Goal: Transaction & Acquisition: Purchase product/service

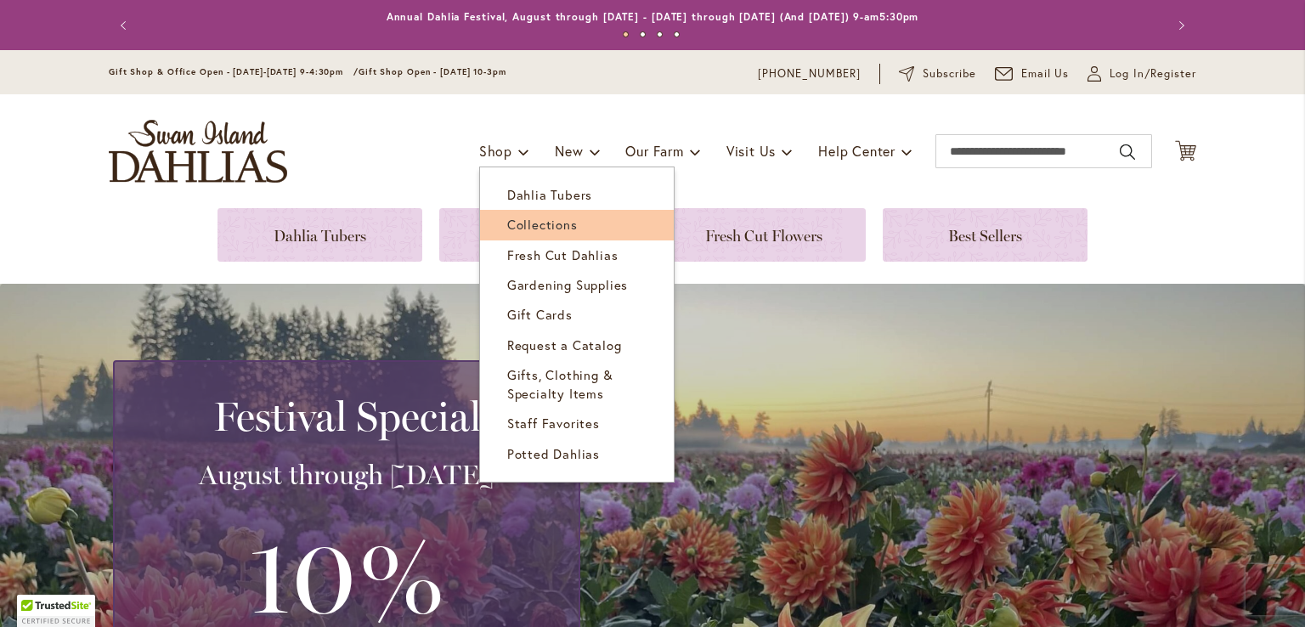
click at [515, 216] on span "Collections" at bounding box center [542, 224] width 71 height 17
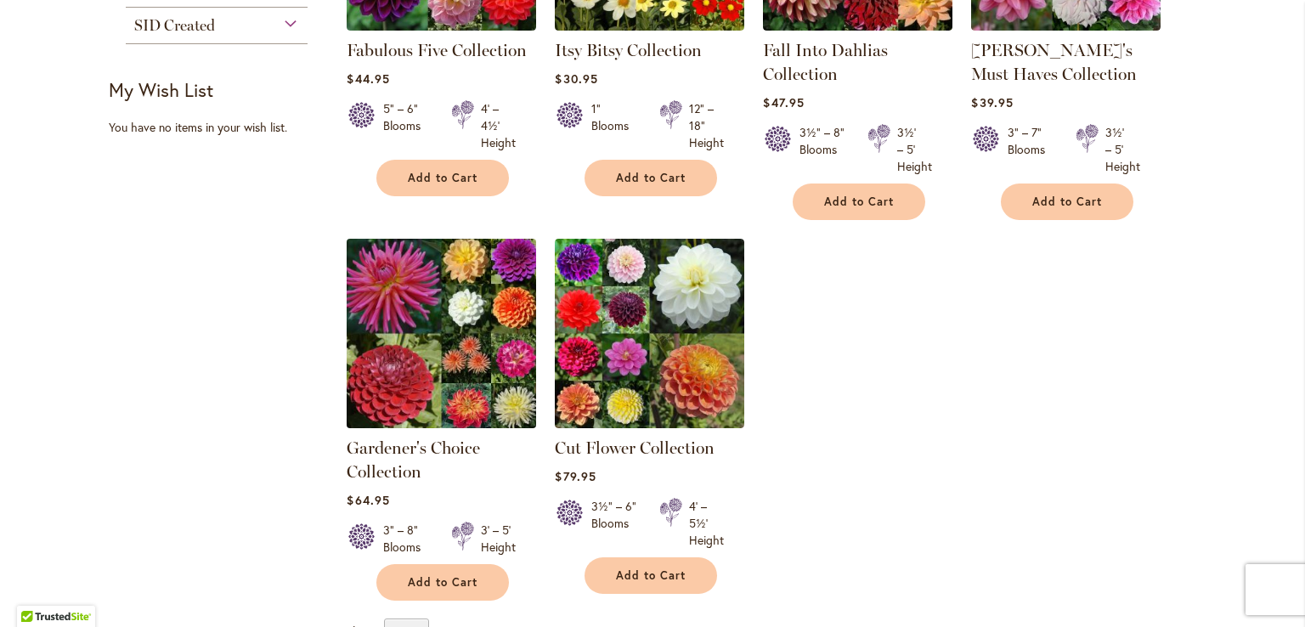
scroll to position [510, 0]
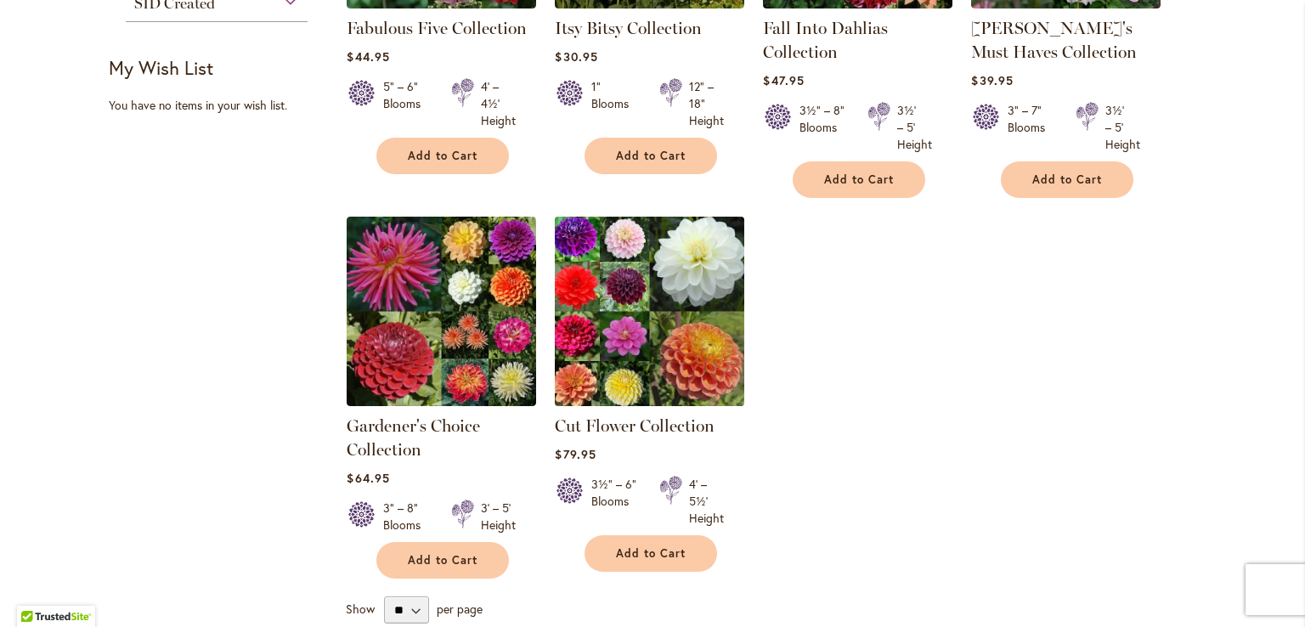
click at [629, 341] on img at bounding box center [650, 311] width 199 height 199
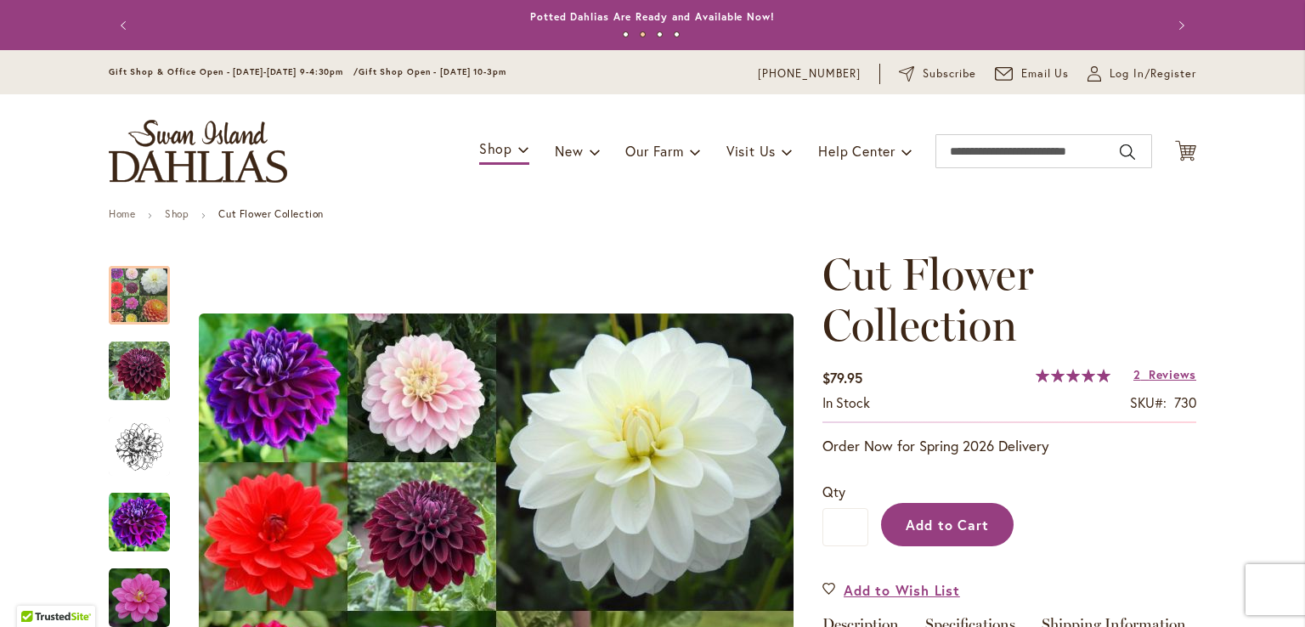
click at [943, 512] on button "Add to Cart" at bounding box center [947, 524] width 133 height 43
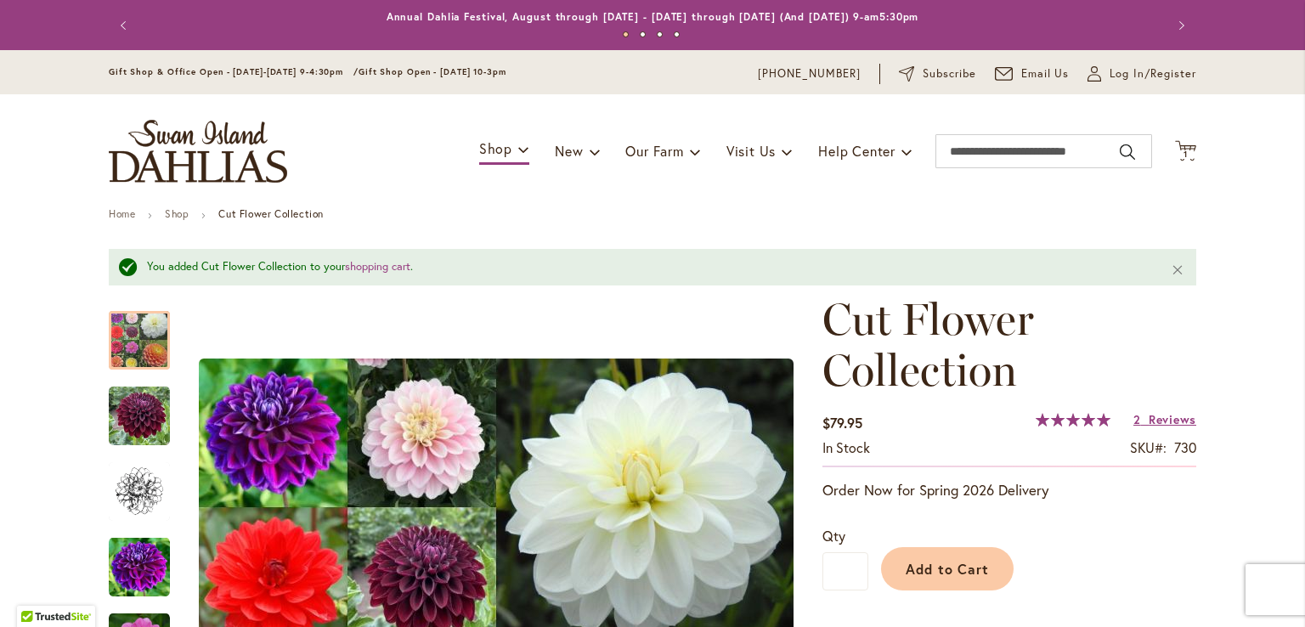
click at [118, 20] on button "Previous" at bounding box center [126, 25] width 34 height 34
click at [119, 20] on button "Previous" at bounding box center [126, 25] width 34 height 34
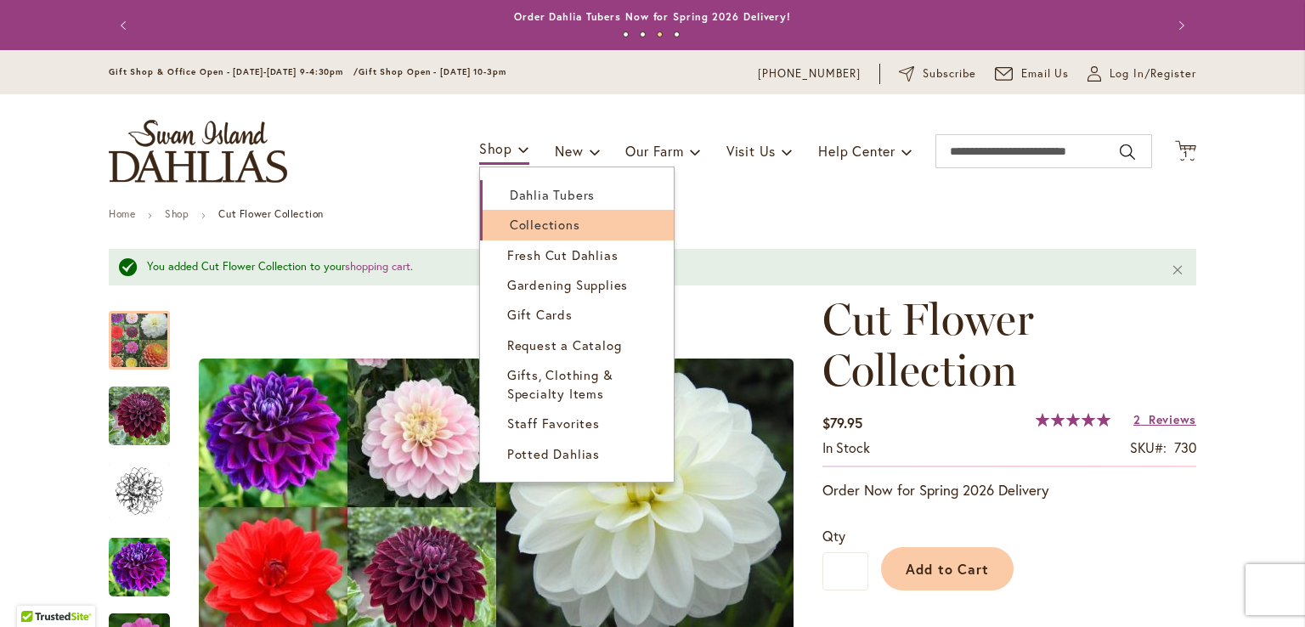
click at [537, 225] on span "Collections" at bounding box center [545, 224] width 71 height 17
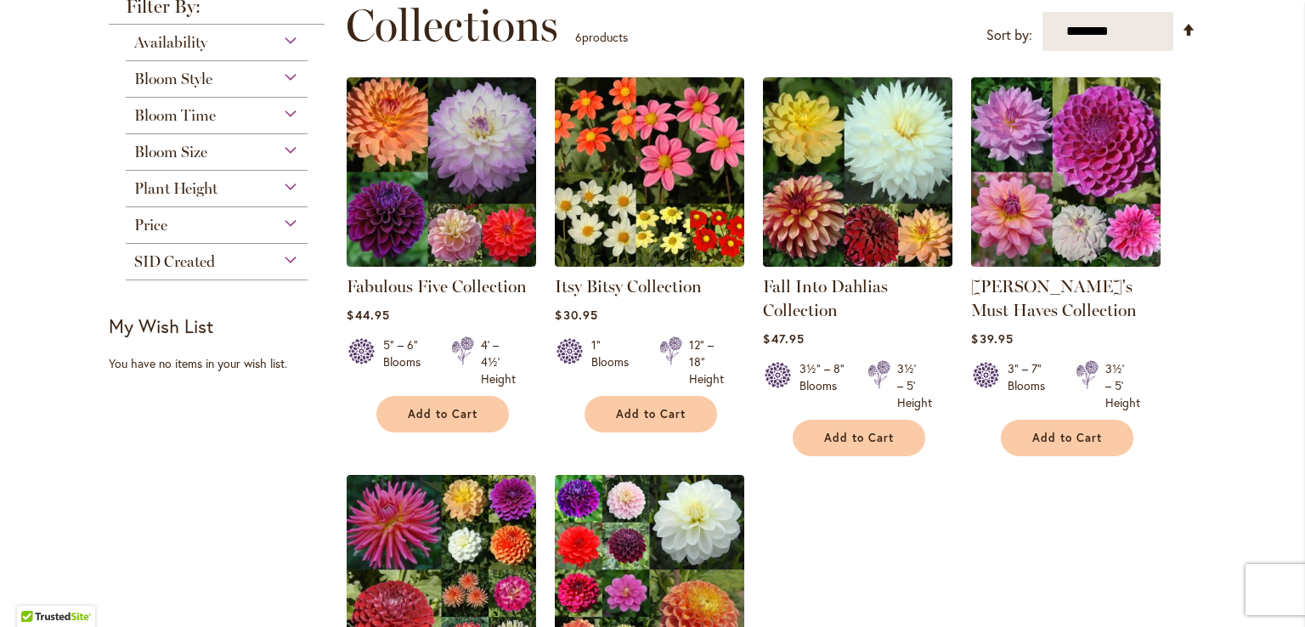
scroll to position [255, 0]
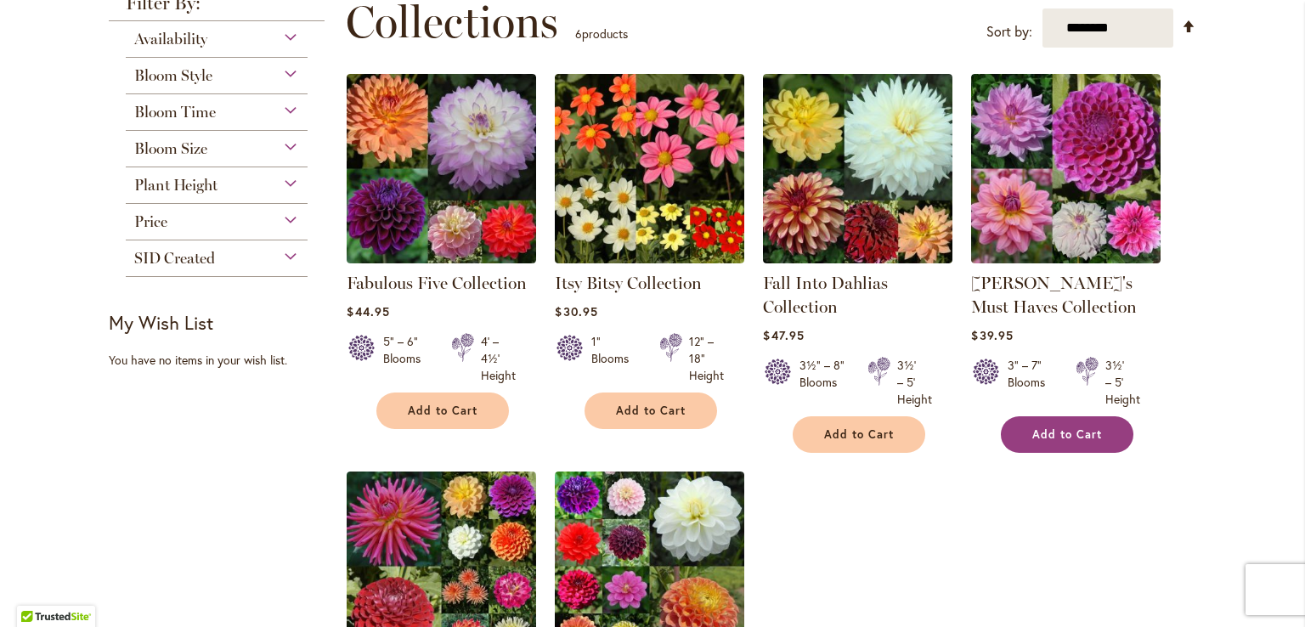
click at [1067, 429] on span "Add to Cart" at bounding box center [1068, 435] width 70 height 14
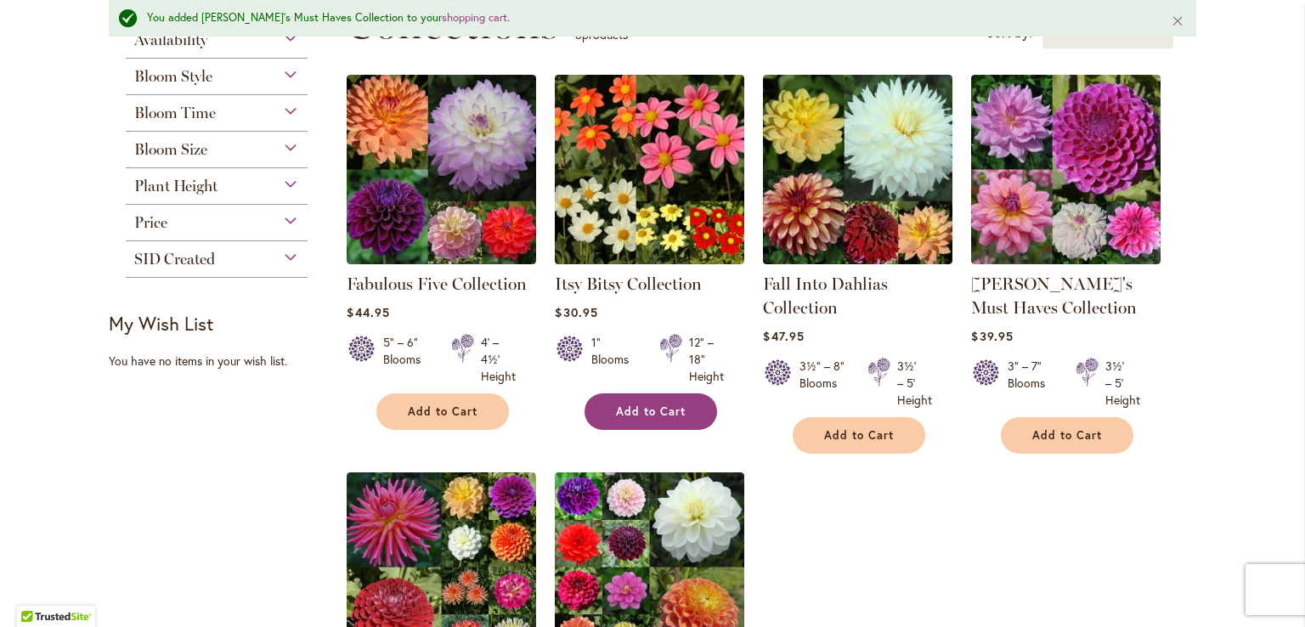
click at [648, 405] on span "Add to Cart" at bounding box center [651, 412] width 70 height 14
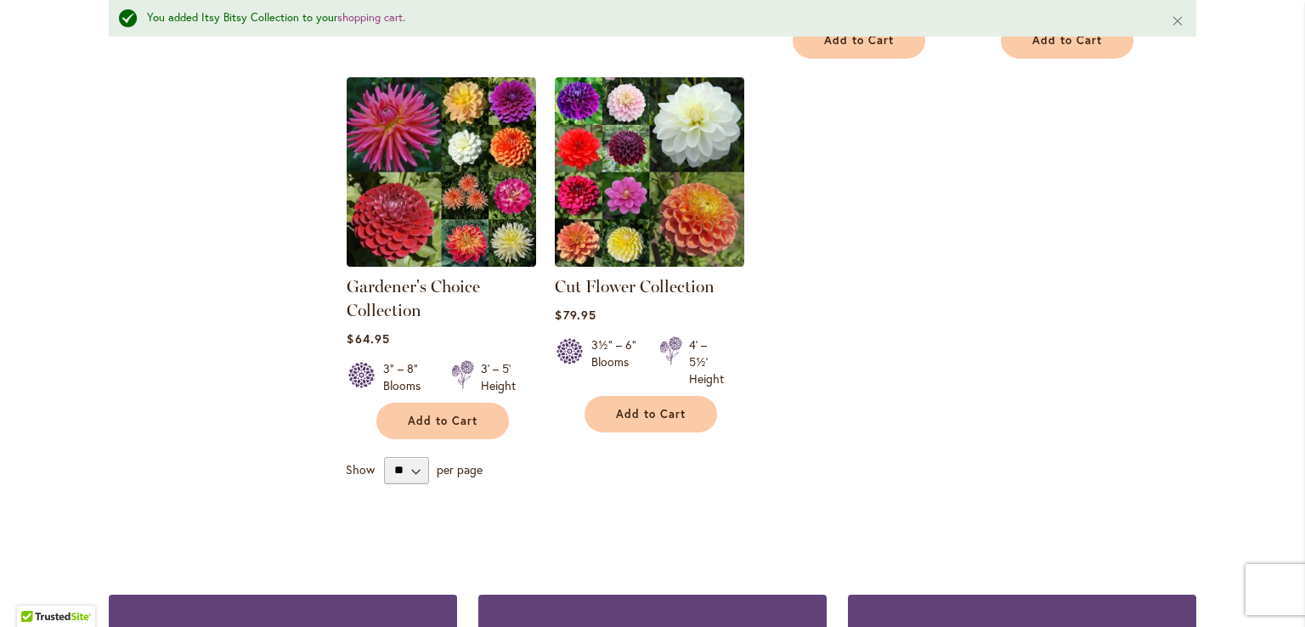
scroll to position [809, 0]
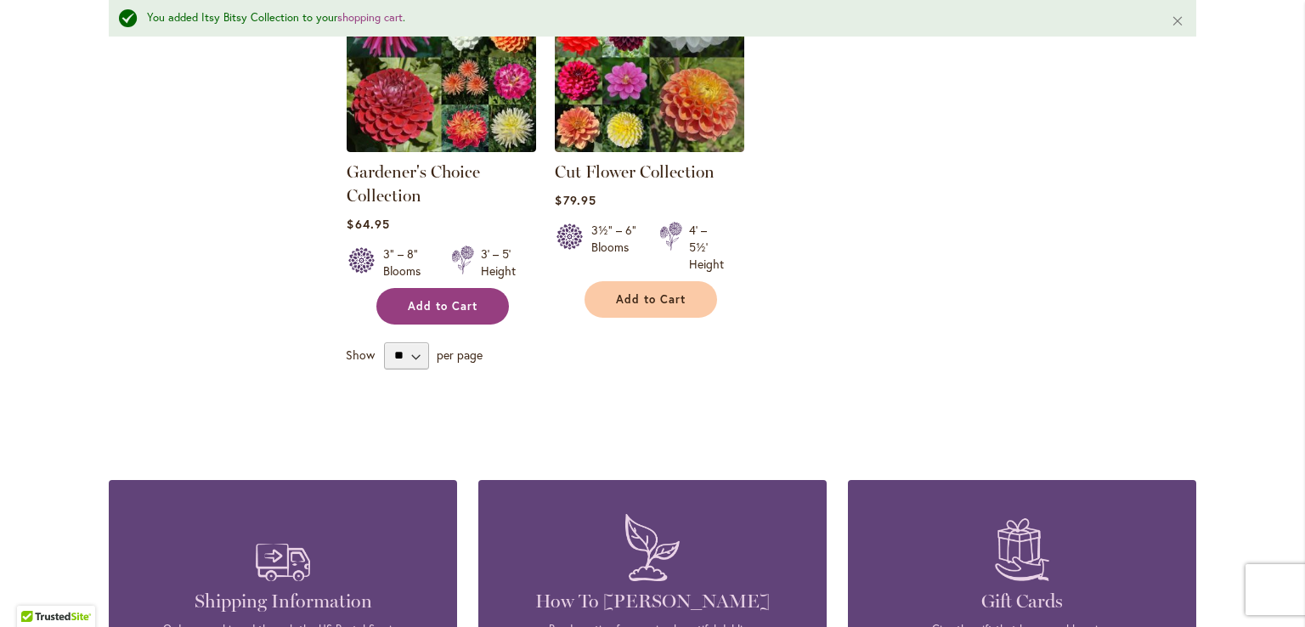
click at [439, 296] on button "Add to Cart" at bounding box center [443, 306] width 133 height 37
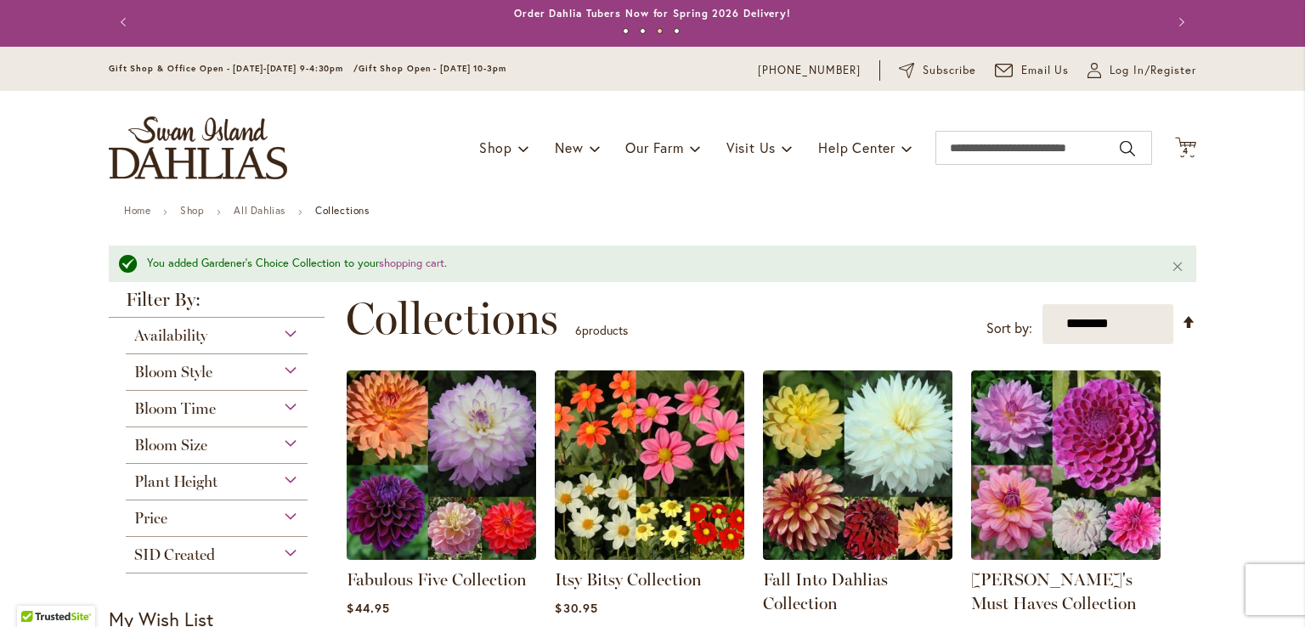
scroll to position [0, 0]
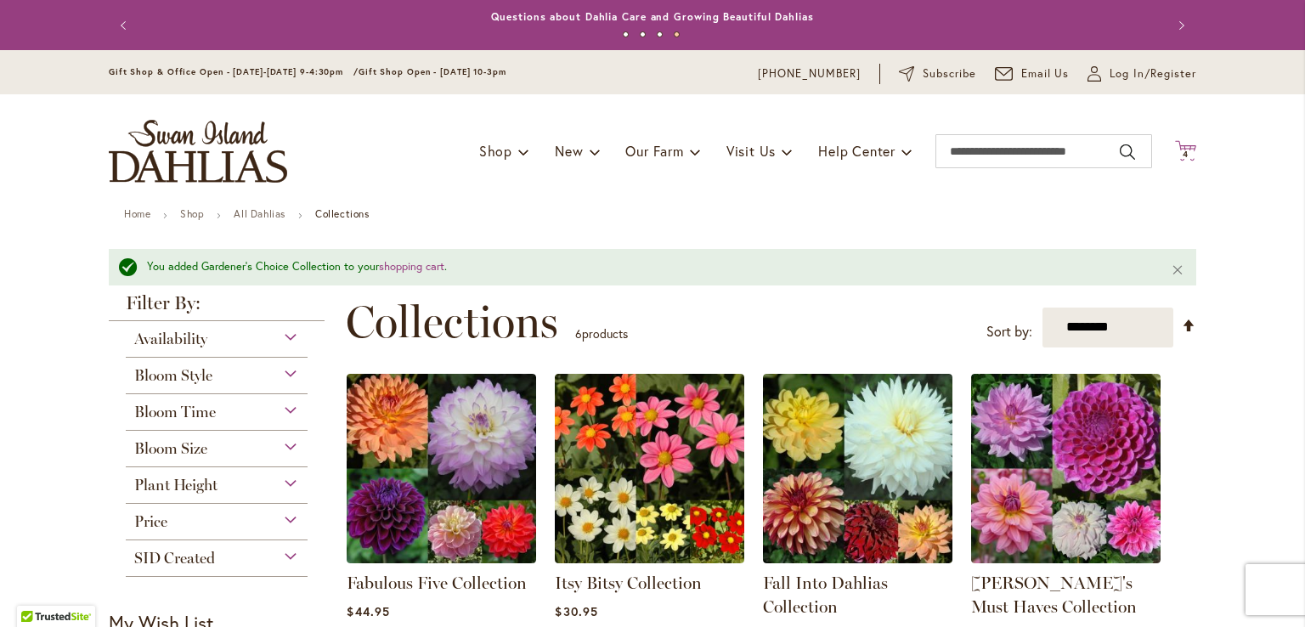
click at [1183, 150] on span "4" at bounding box center [1186, 154] width 6 height 11
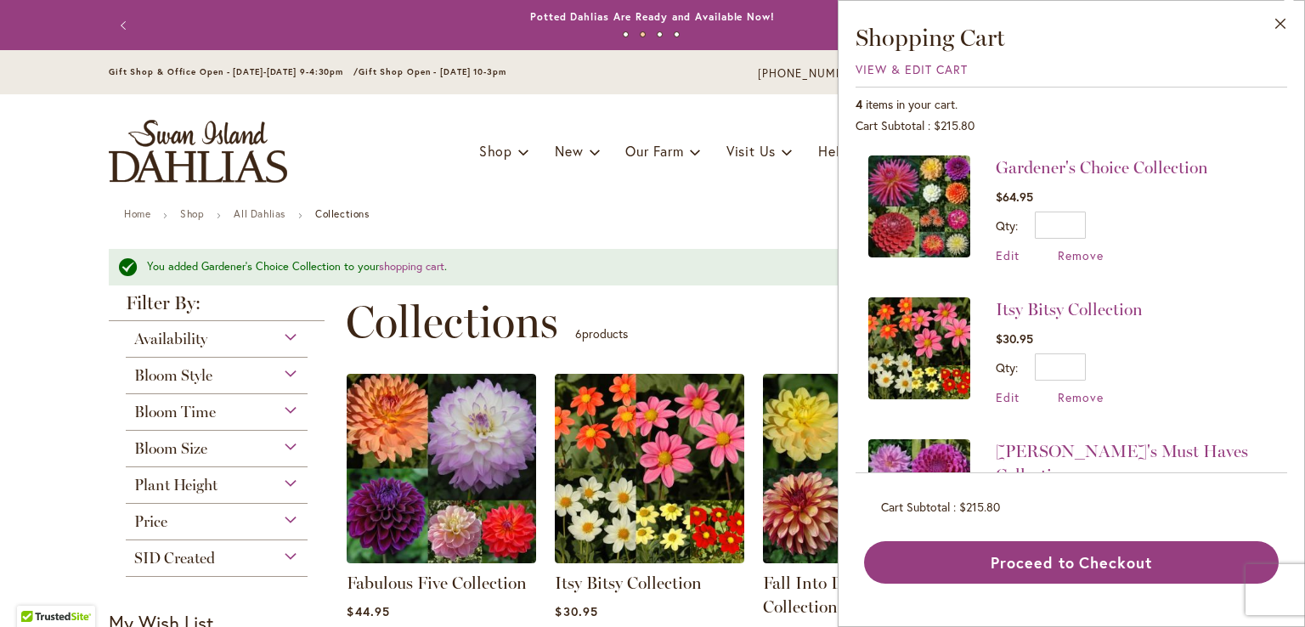
click at [645, 198] on div "Toggle Nav Shop Dahlia Tubers Collections Fresh Cut Dahlias Gardening Supplies …" at bounding box center [653, 151] width 1122 height 114
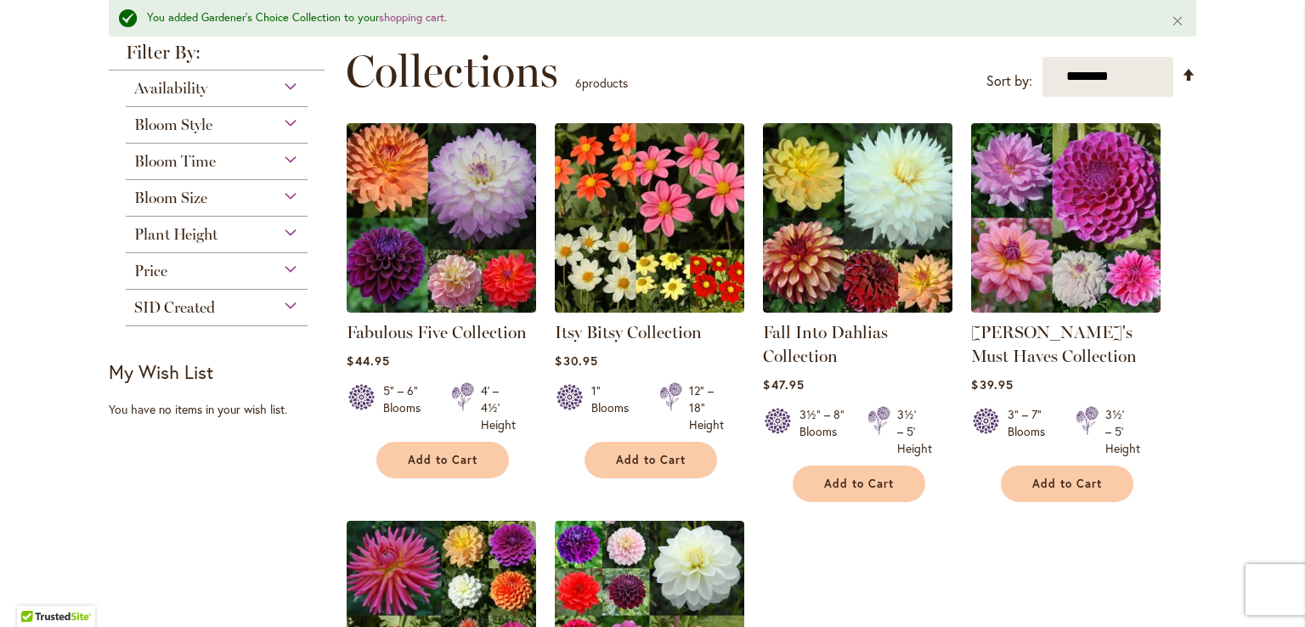
scroll to position [255, 0]
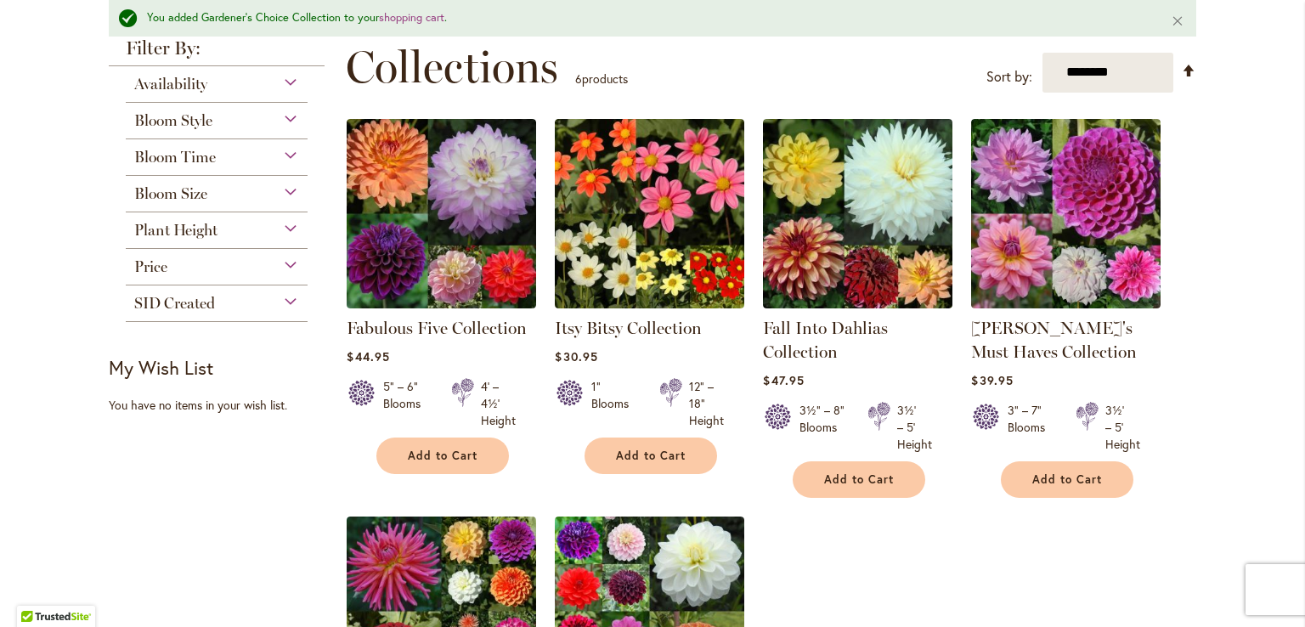
click at [253, 264] on div "Price" at bounding box center [217, 262] width 182 height 27
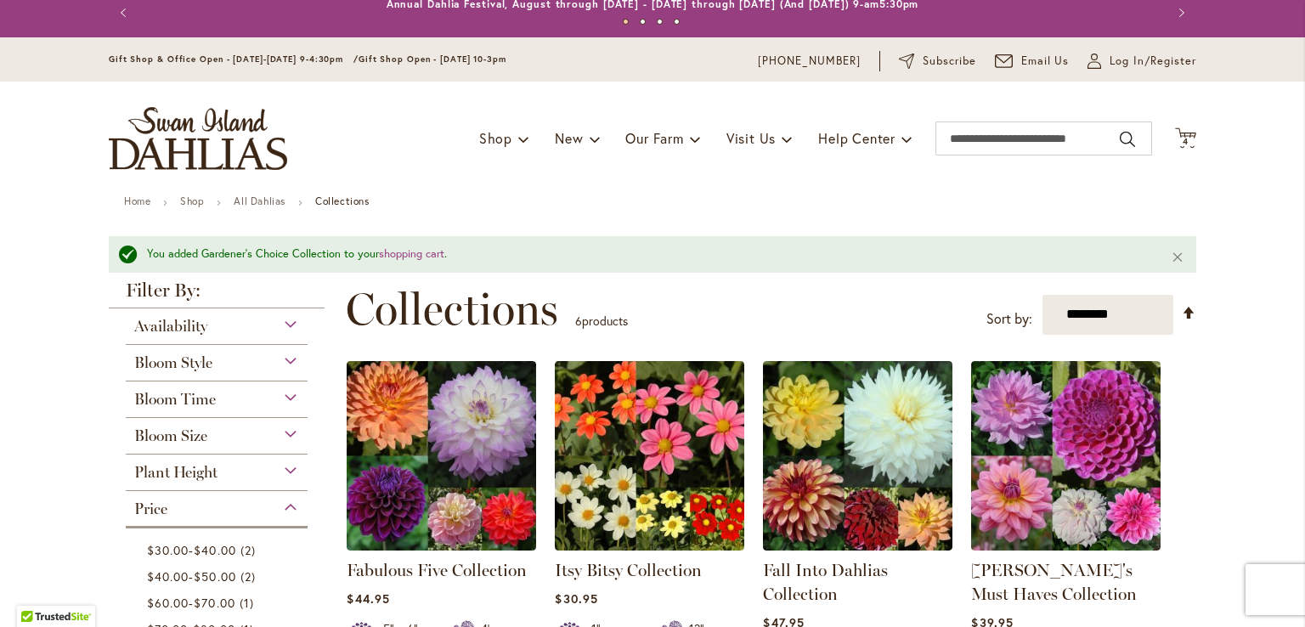
scroll to position [0, 0]
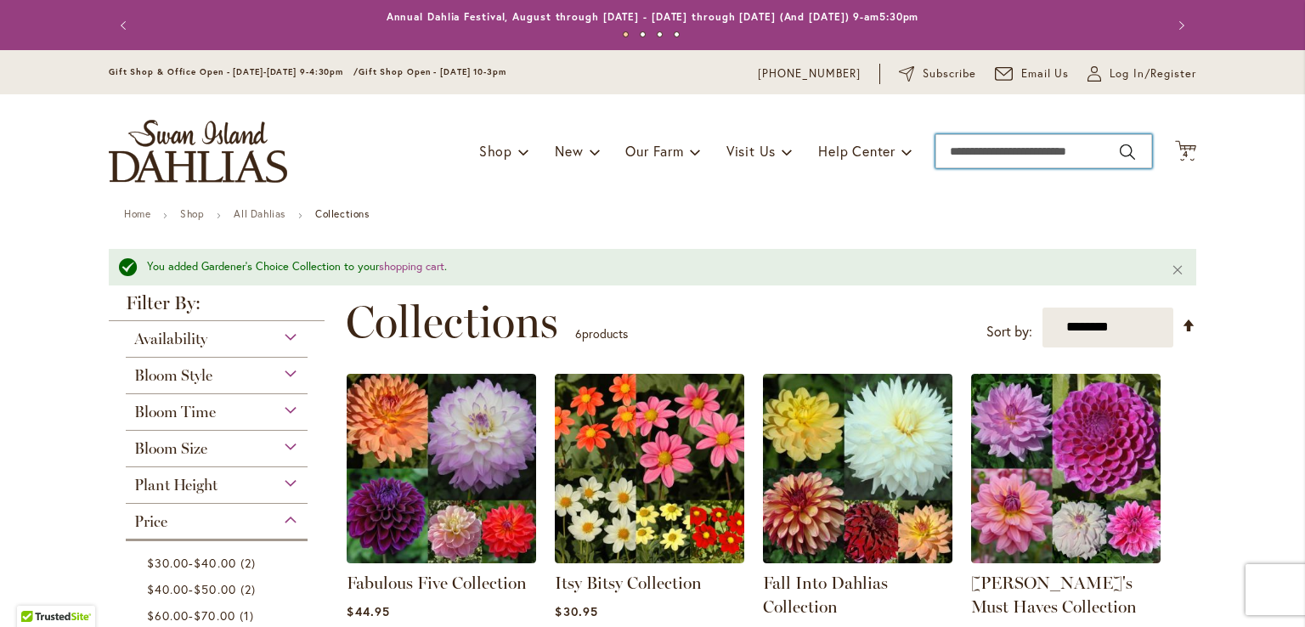
click at [956, 150] on input "Search" at bounding box center [1044, 151] width 217 height 34
type input "*"
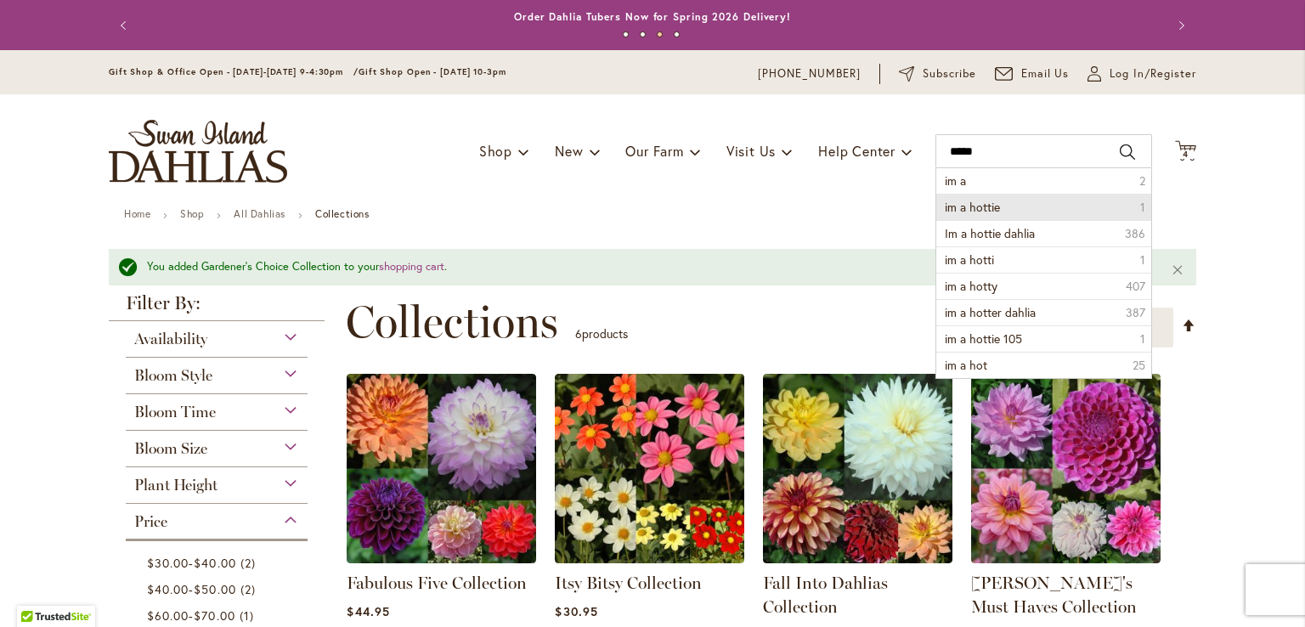
click at [964, 203] on span "im a hottie" at bounding box center [972, 207] width 55 height 16
type input "**********"
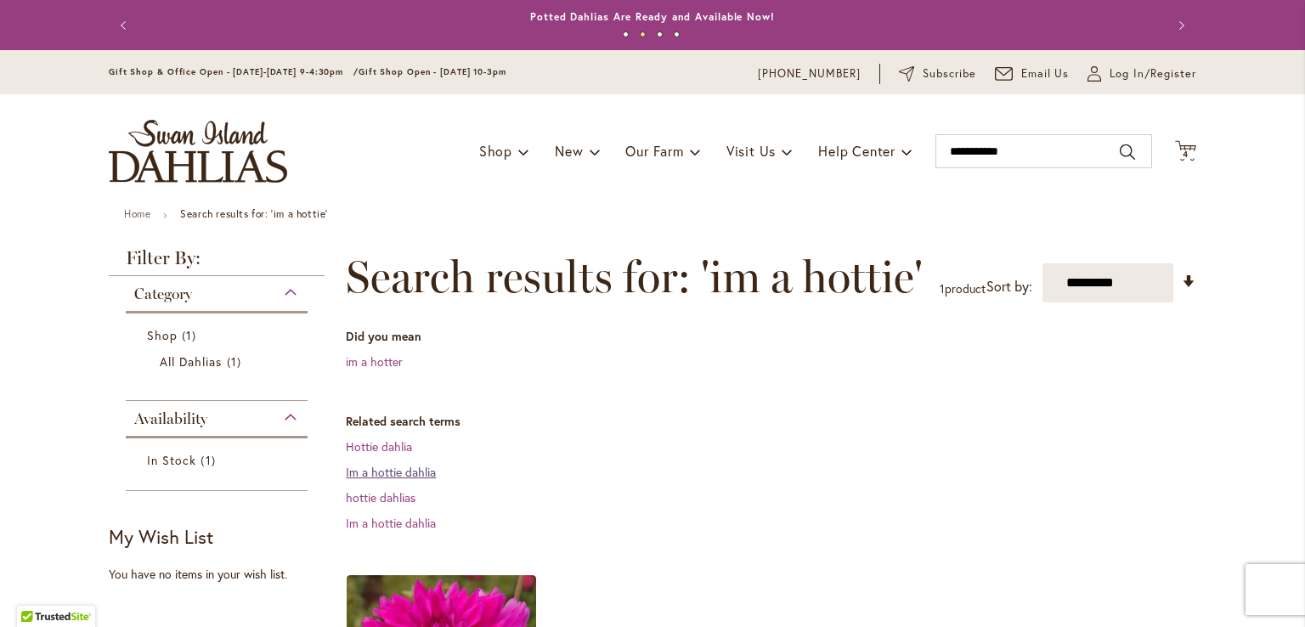
click at [413, 480] on link "Im a hottie dahlia" at bounding box center [391, 472] width 90 height 16
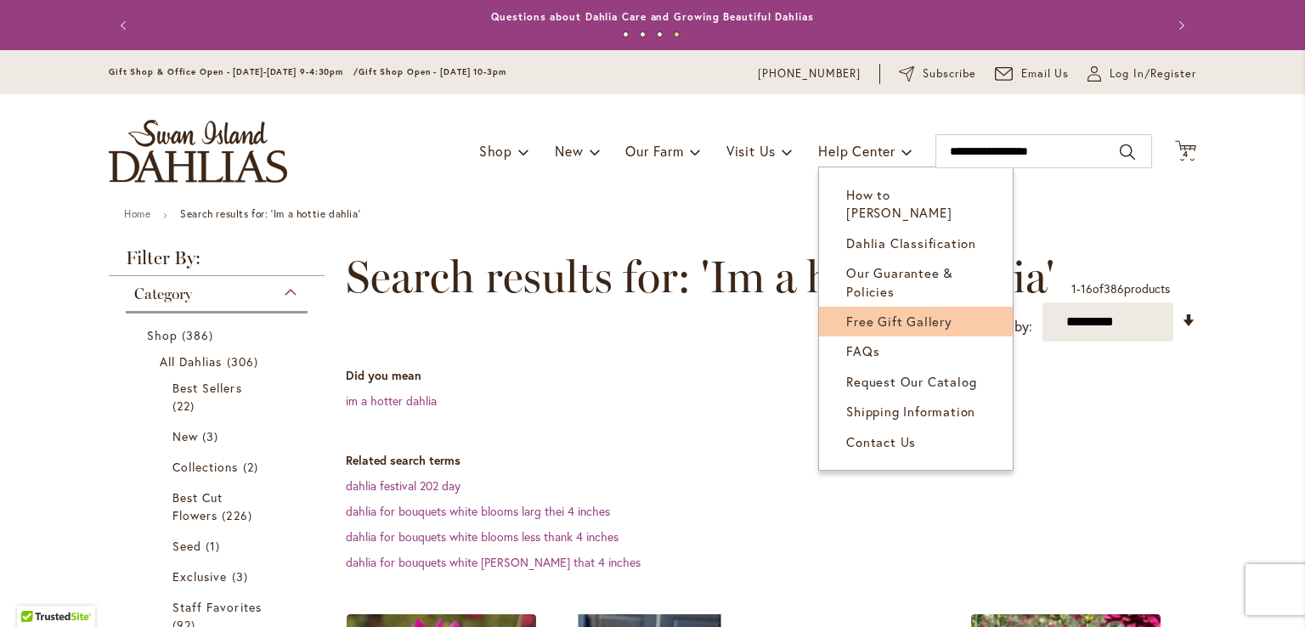
click at [867, 313] on span "Free Gift Gallery" at bounding box center [900, 321] width 106 height 17
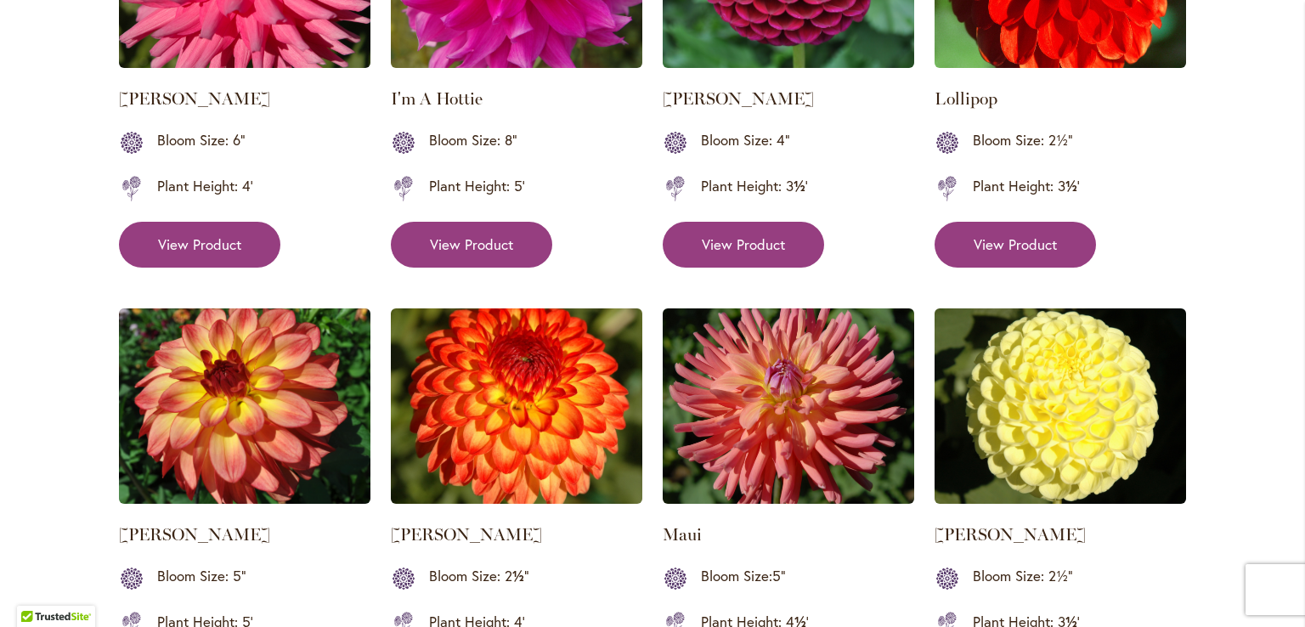
scroll to position [1530, 0]
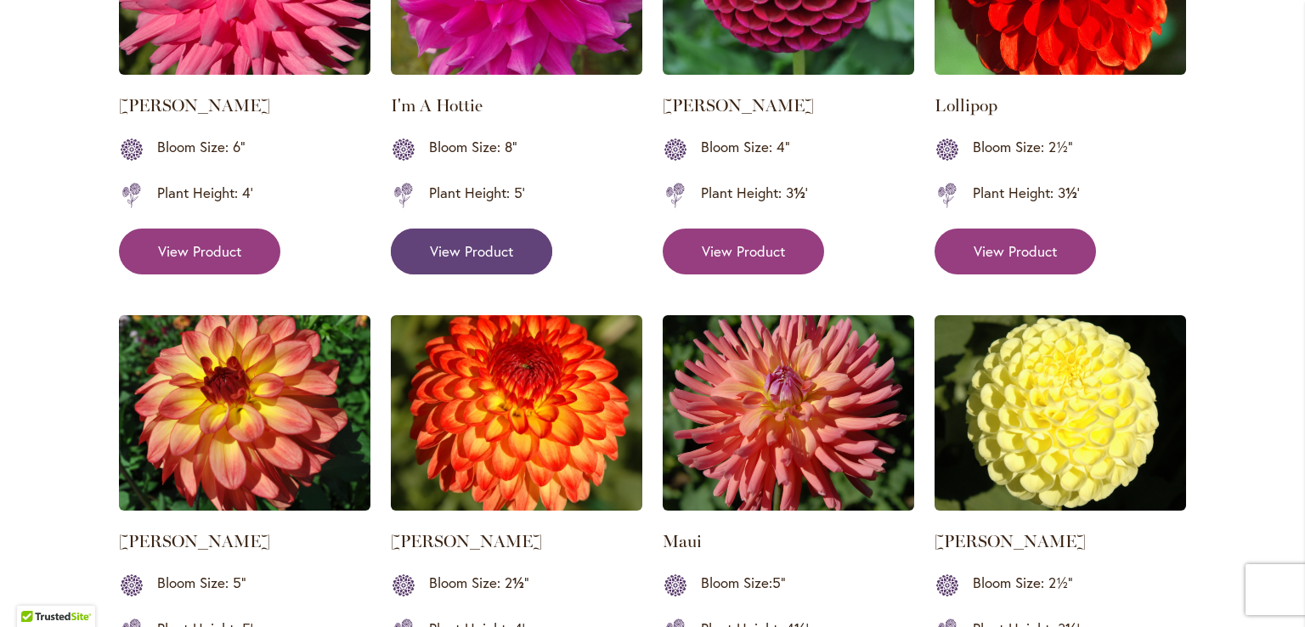
click at [466, 243] on span "View Product" at bounding box center [471, 251] width 83 height 20
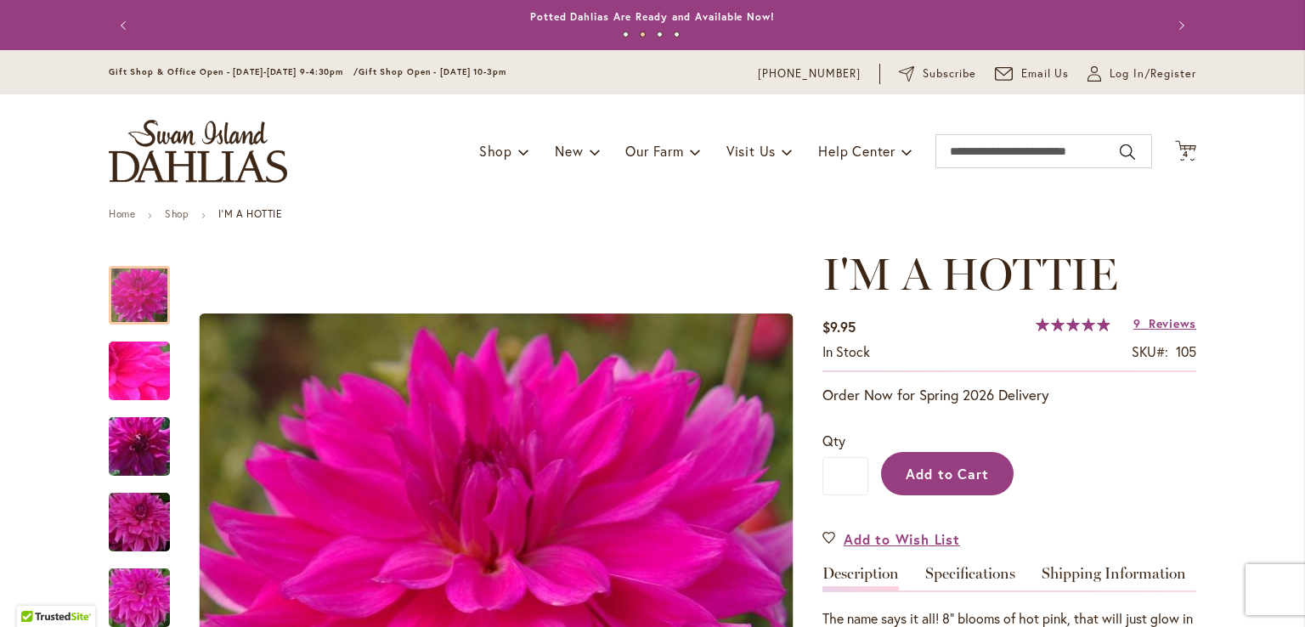
click at [944, 479] on span "Add to Cart" at bounding box center [948, 474] width 84 height 18
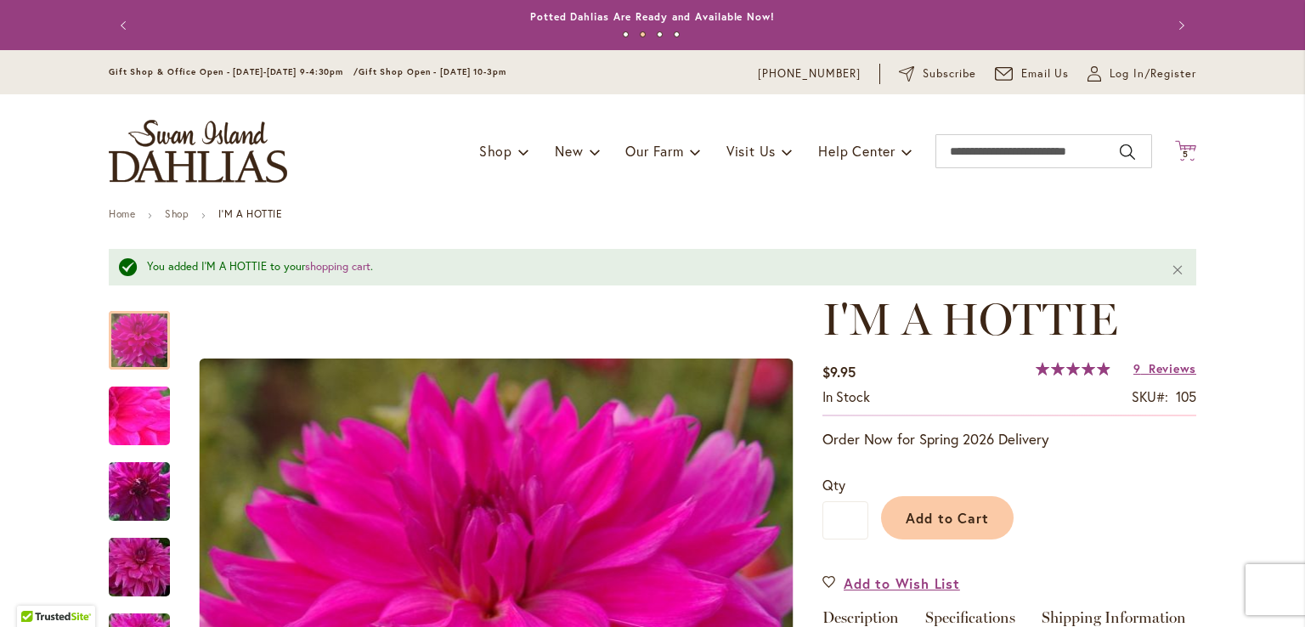
click at [1183, 150] on span "5" at bounding box center [1186, 154] width 6 height 11
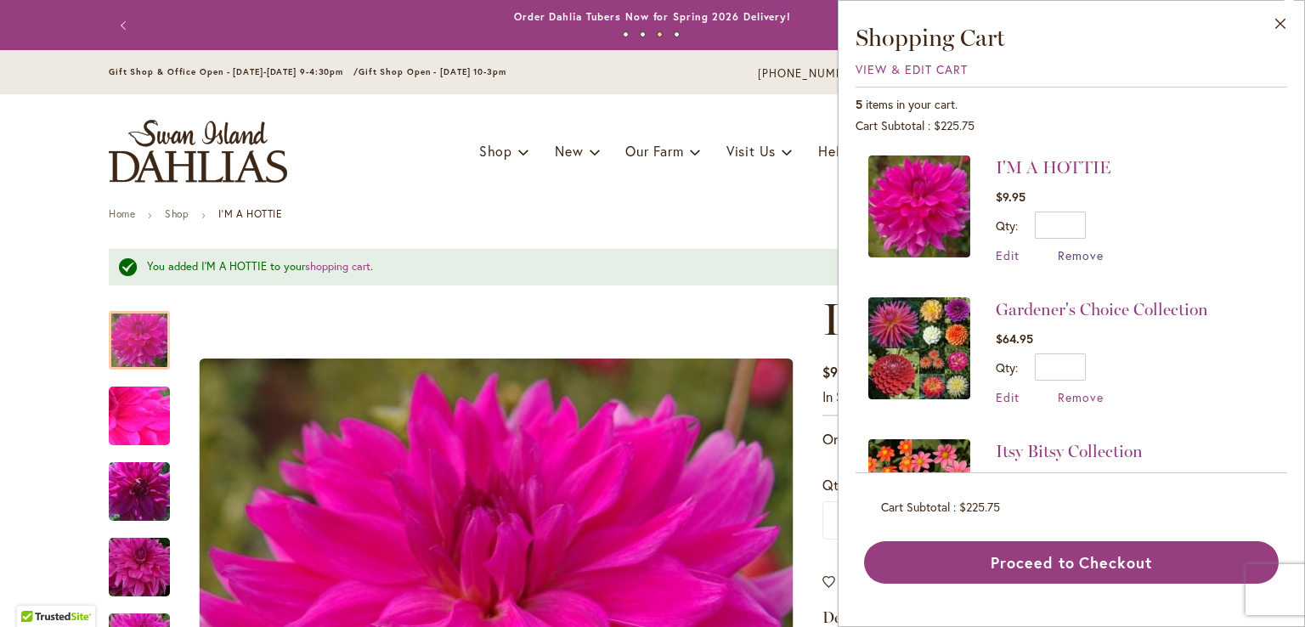
click at [1079, 255] on span "Remove" at bounding box center [1081, 255] width 46 height 16
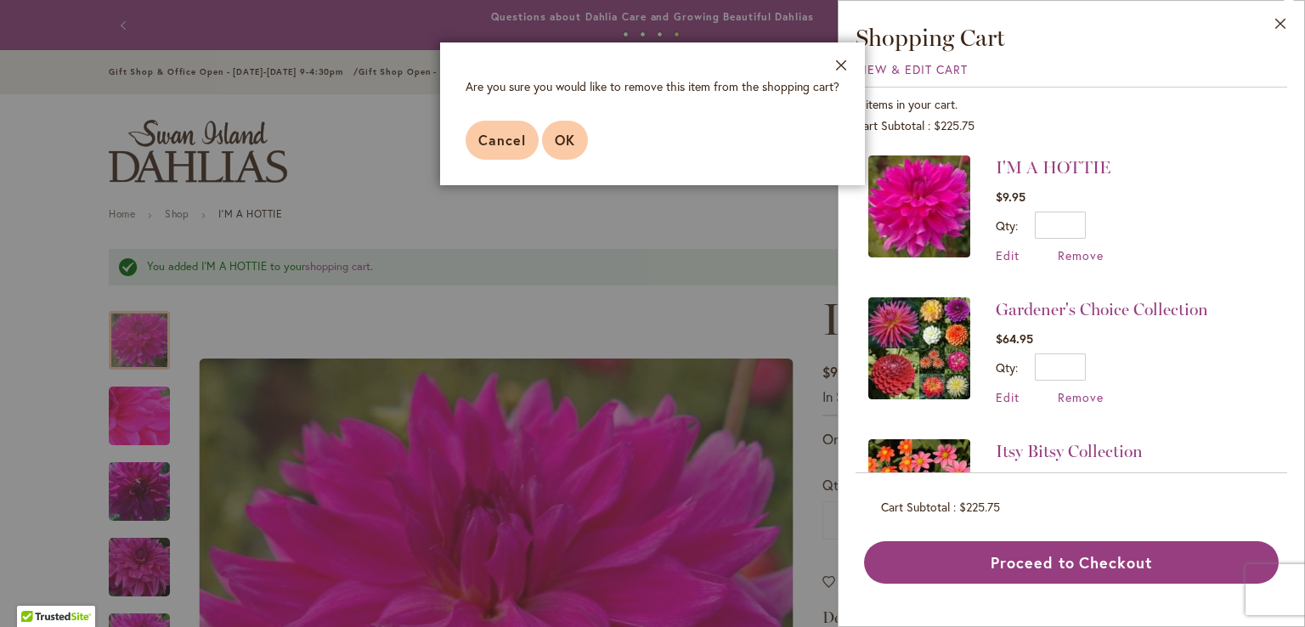
click at [558, 131] on span "OK" at bounding box center [565, 140] width 20 height 18
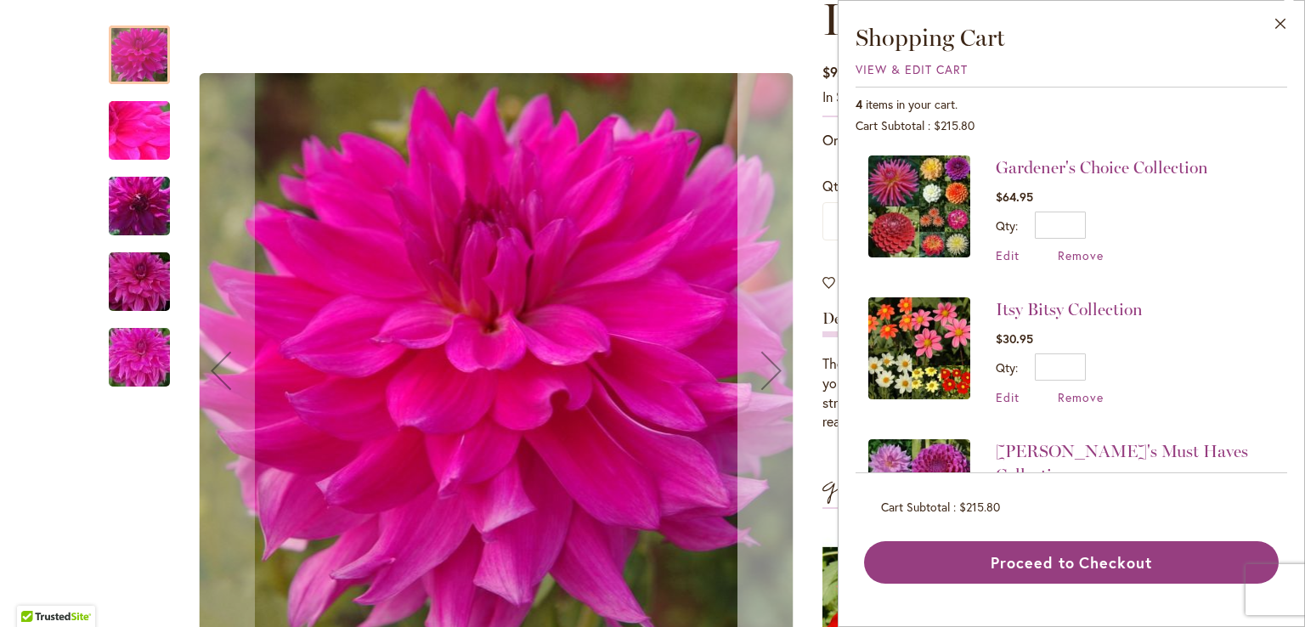
scroll to position [211, 0]
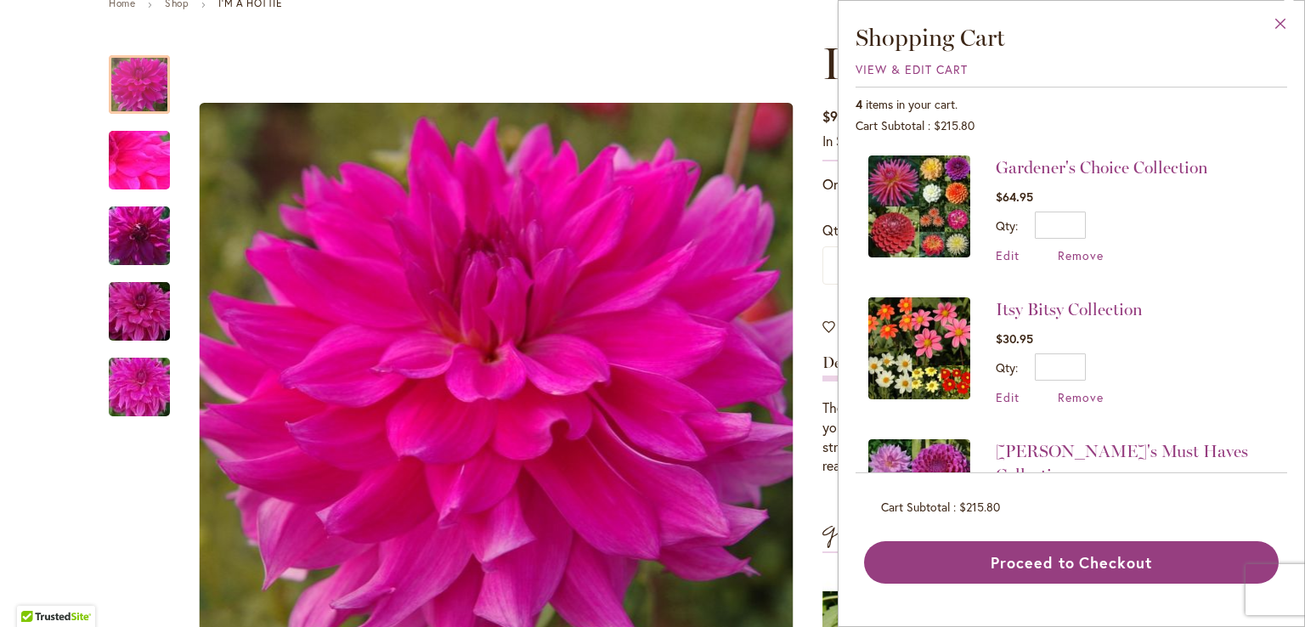
click at [1283, 27] on button "Close" at bounding box center [1281, 28] width 47 height 54
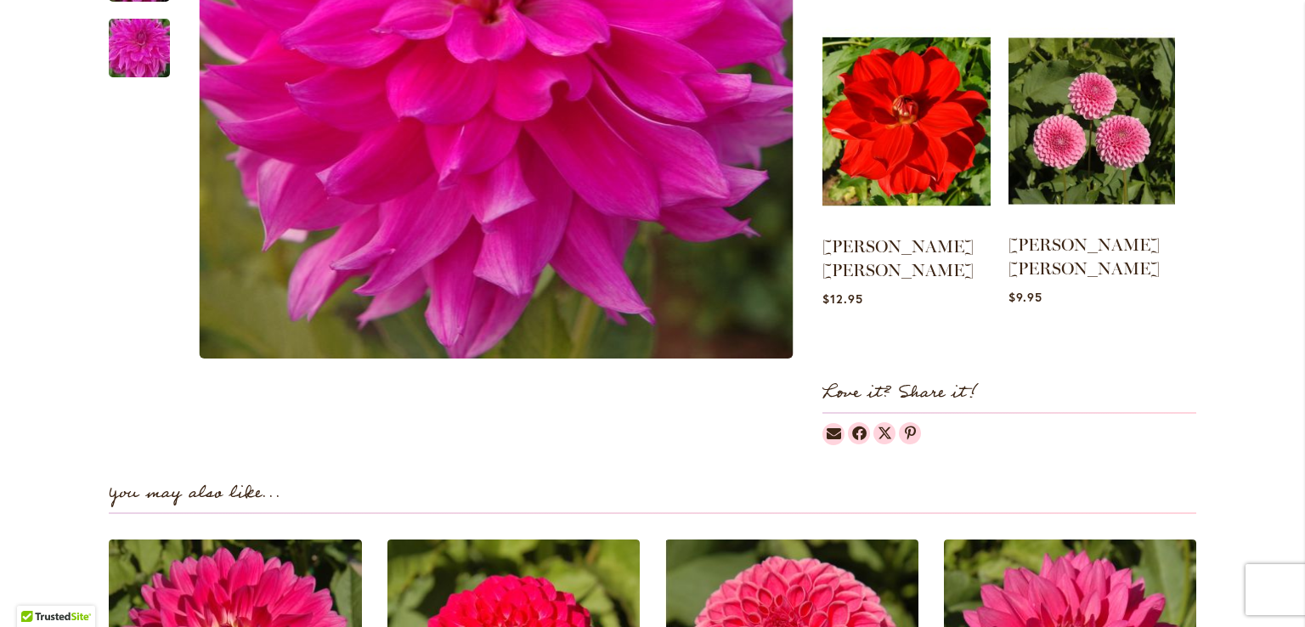
scroll to position [0, 0]
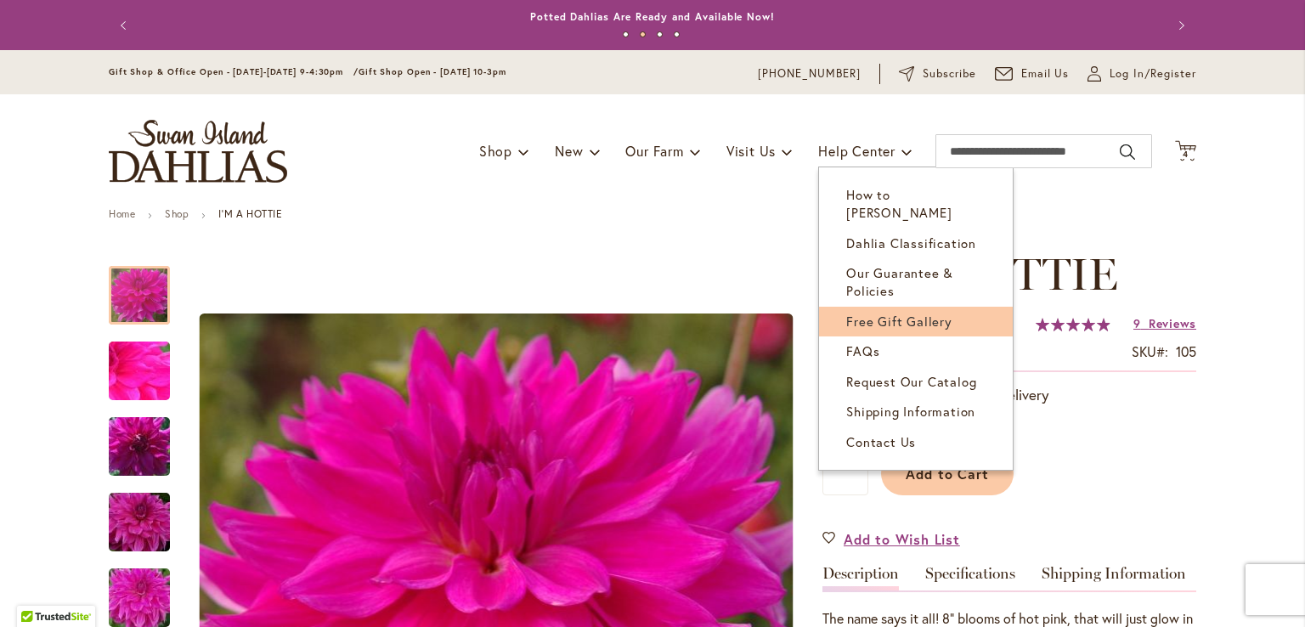
drag, startPoint x: 865, startPoint y: 305, endPoint x: 869, endPoint y: 295, distance: 10.8
click at [867, 313] on span "Free Gift Gallery" at bounding box center [900, 321] width 106 height 17
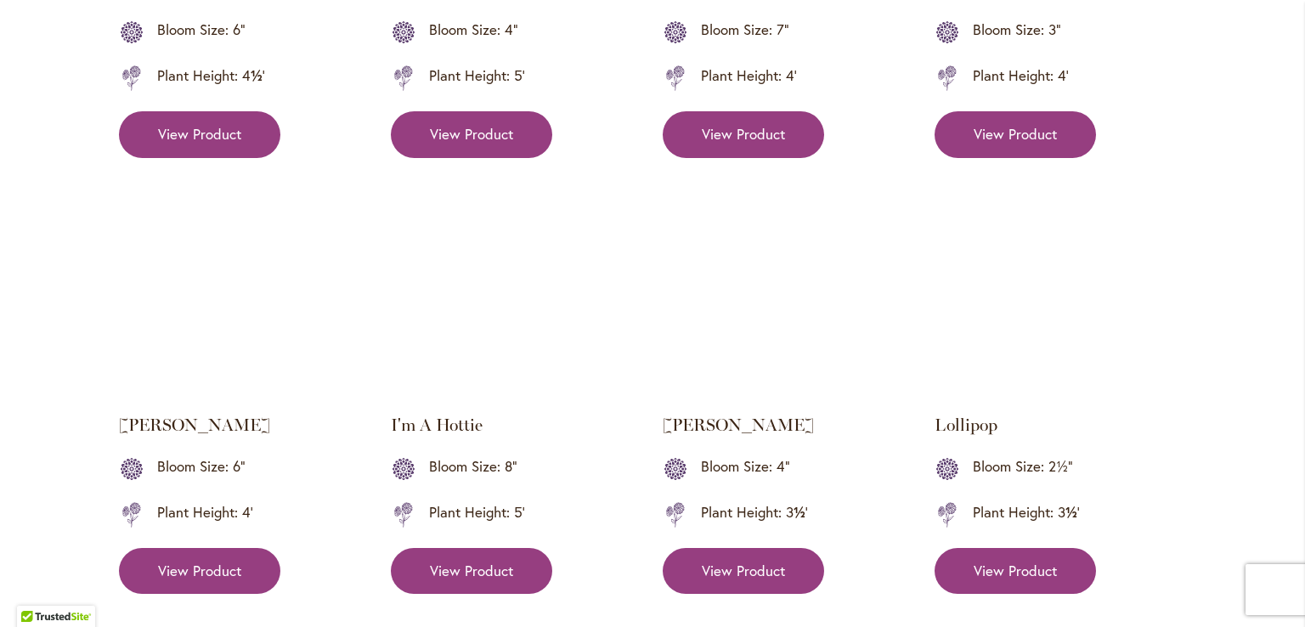
scroll to position [1275, 0]
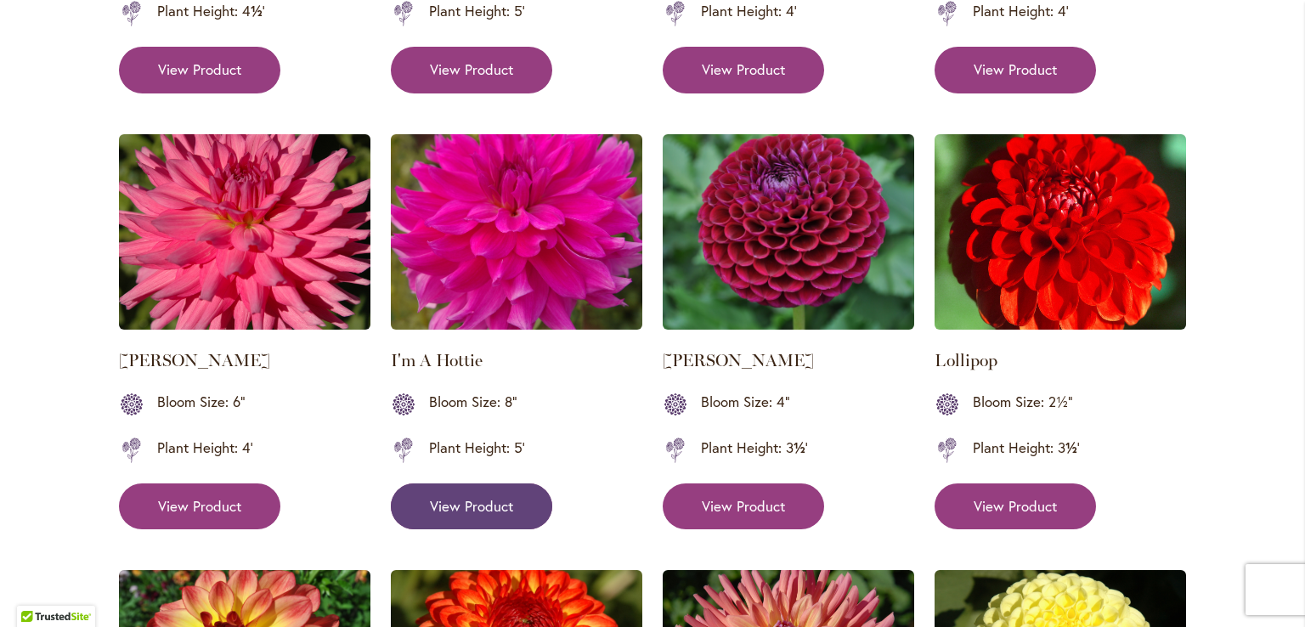
click at [475, 507] on span "View Product" at bounding box center [471, 506] width 83 height 20
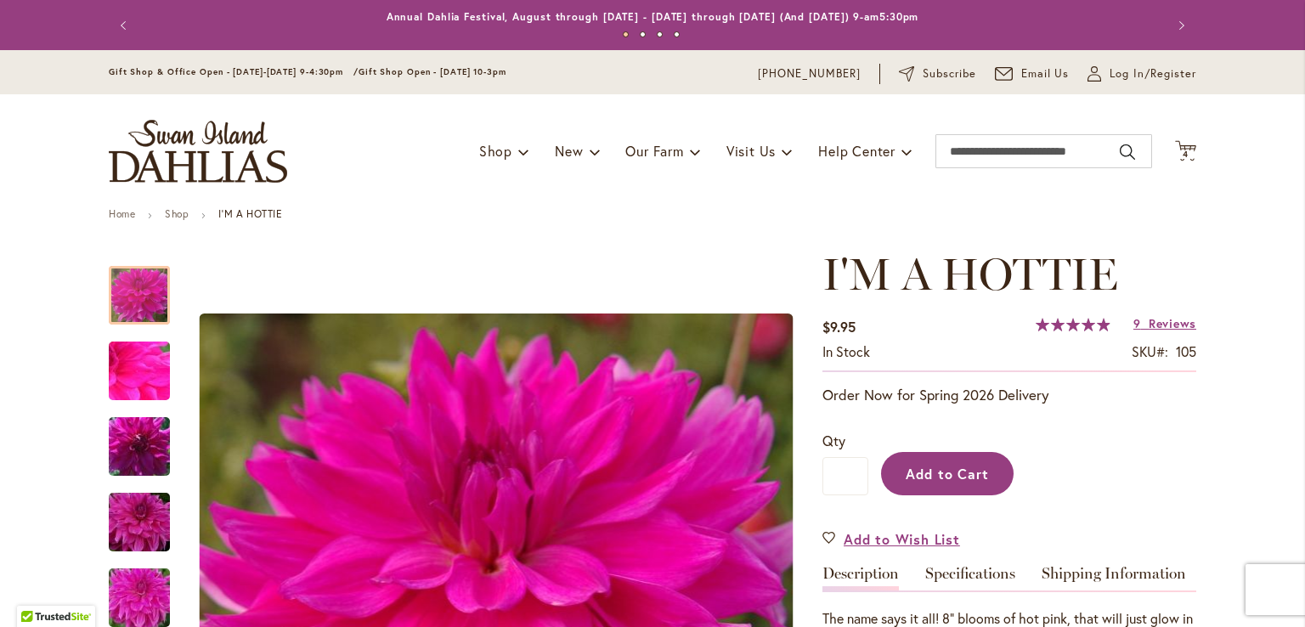
click at [906, 468] on span "Add to Cart" at bounding box center [948, 474] width 84 height 18
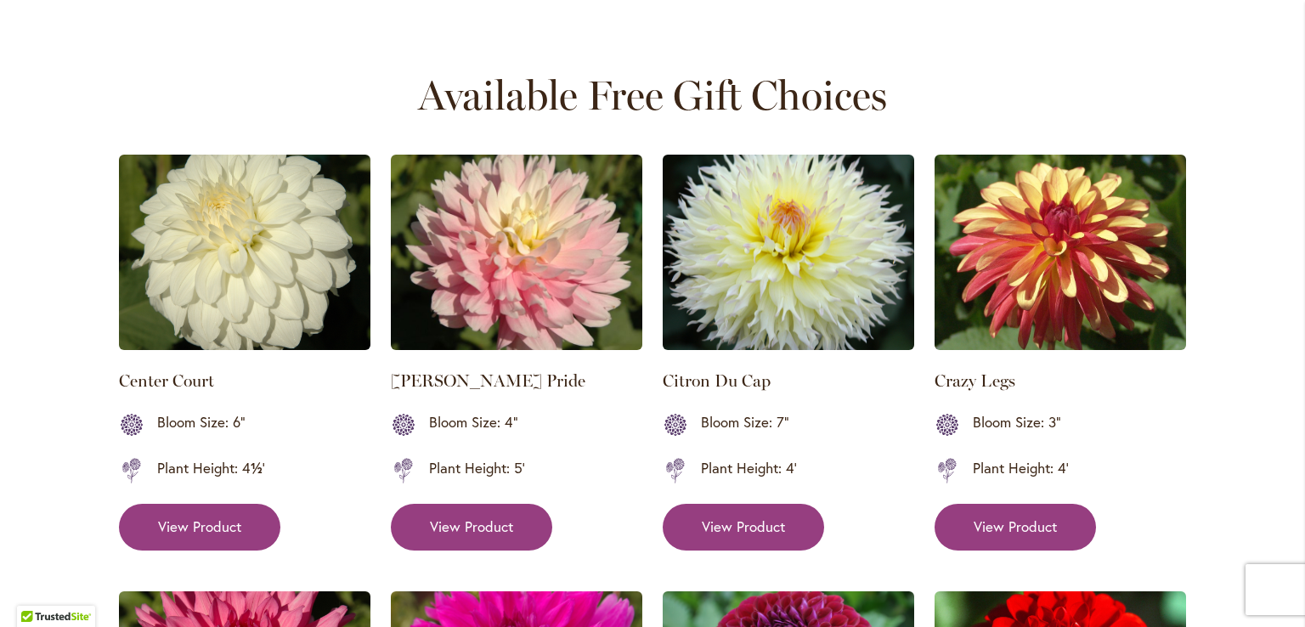
scroll to position [796, 0]
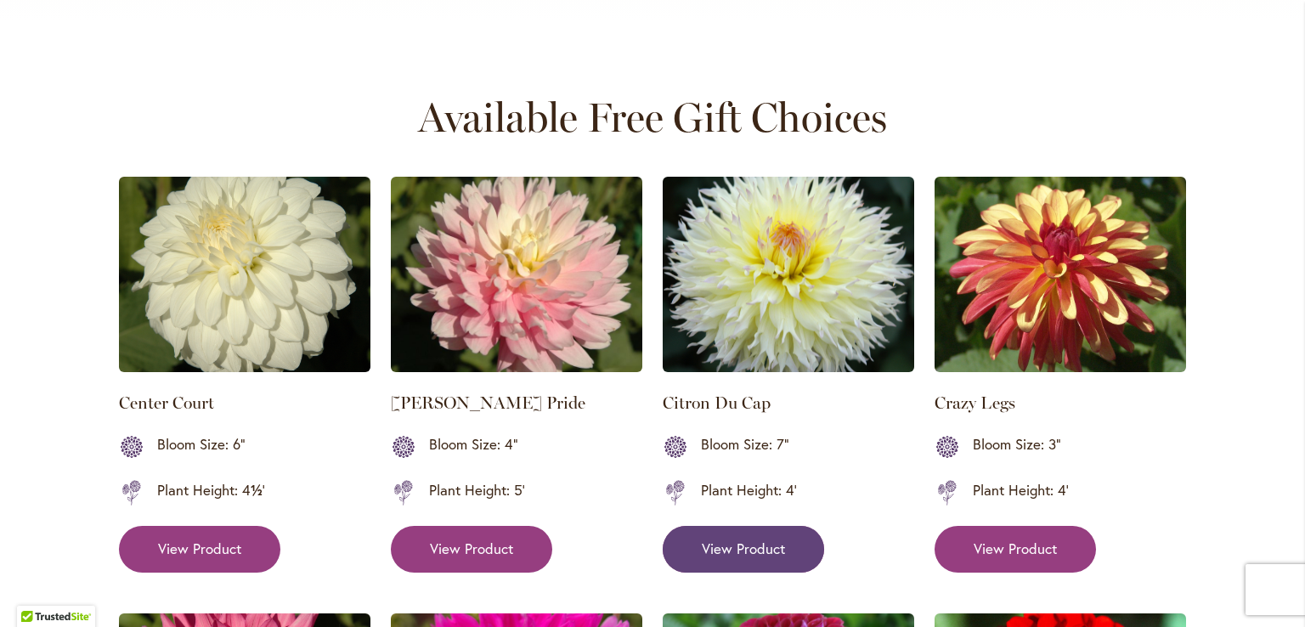
click at [762, 541] on span "View Product" at bounding box center [743, 549] width 83 height 20
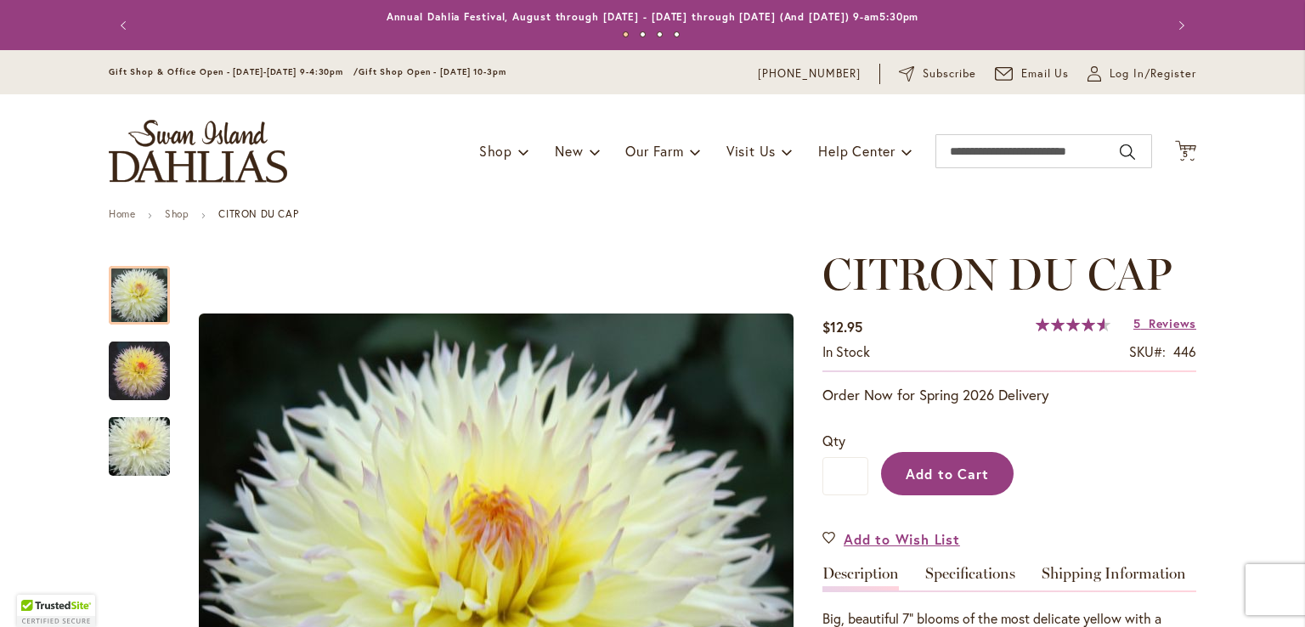
click at [936, 470] on span "Add to Cart" at bounding box center [948, 474] width 84 height 18
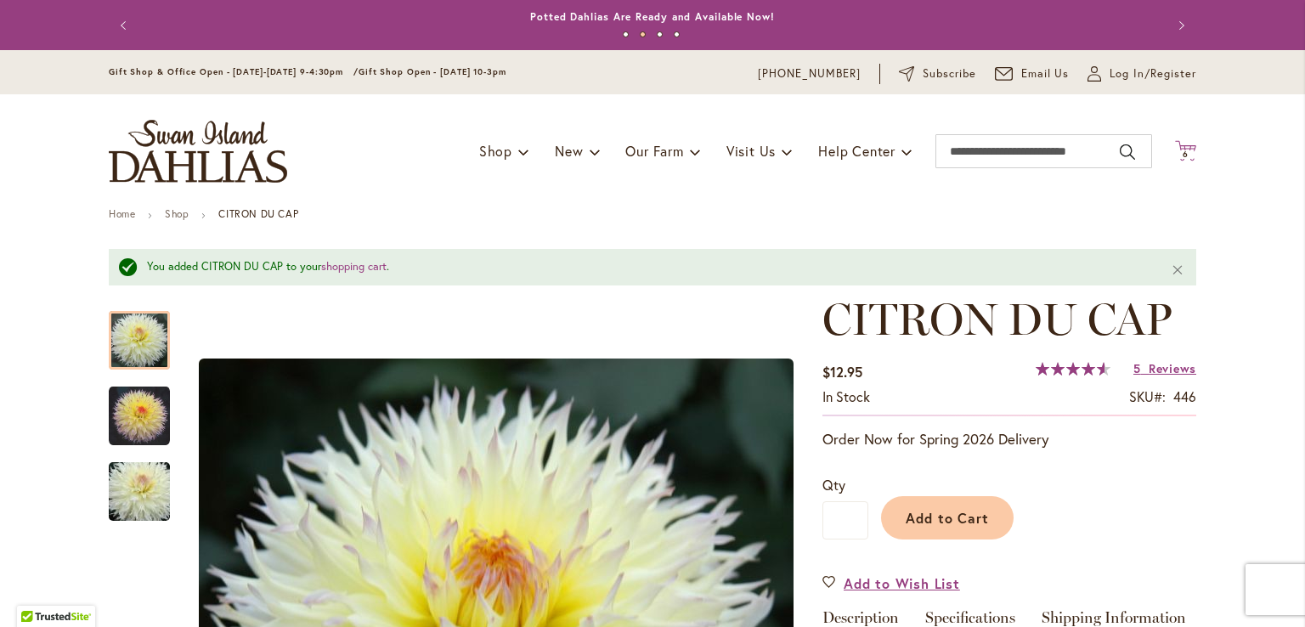
click at [1183, 142] on icon "Cart .cls-1 { fill: #231f20; }" at bounding box center [1185, 150] width 21 height 21
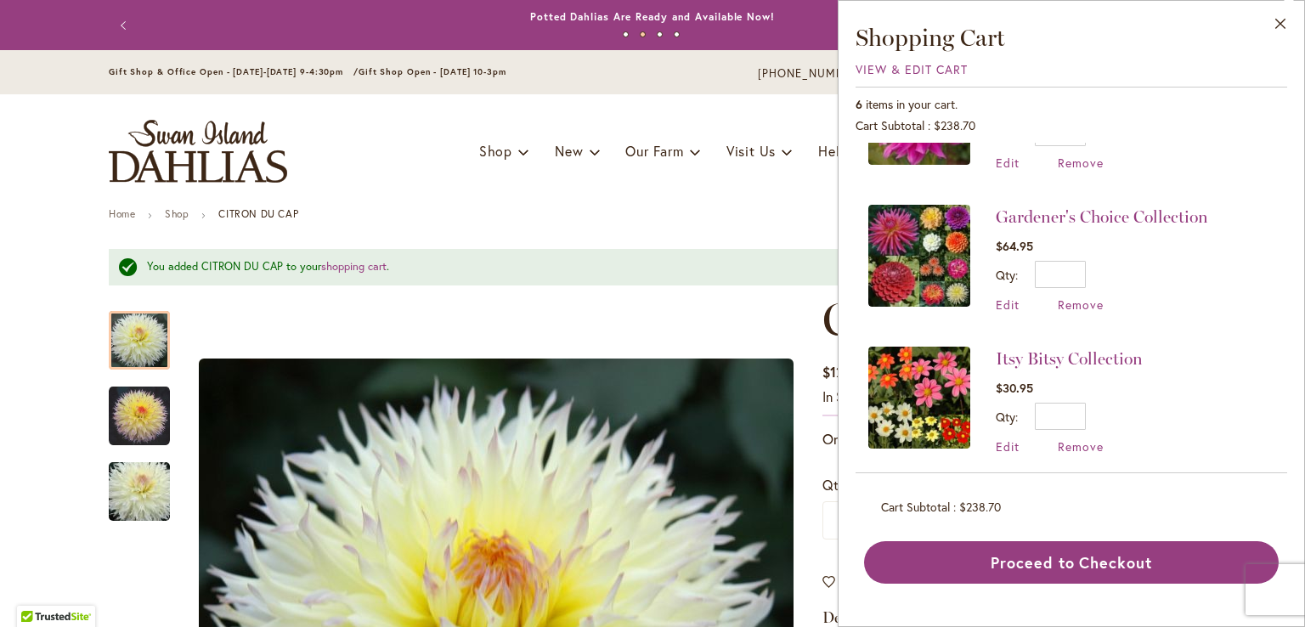
scroll to position [255, 0]
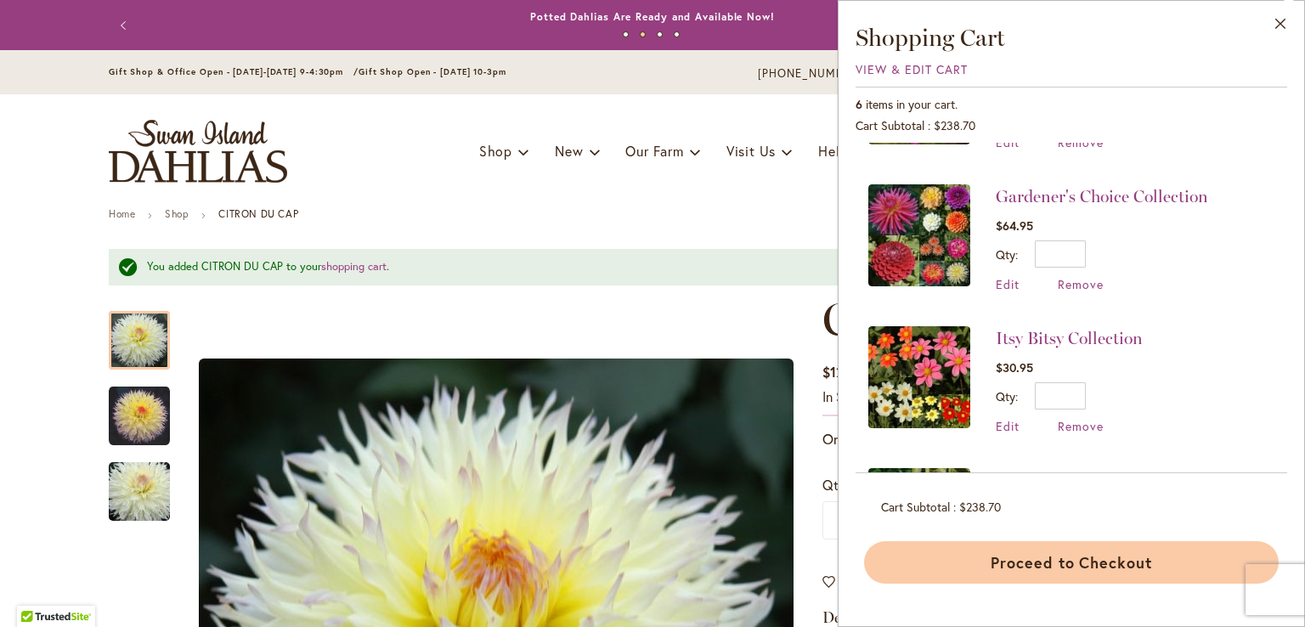
click at [1071, 564] on button "Proceed to Checkout" at bounding box center [1071, 562] width 415 height 42
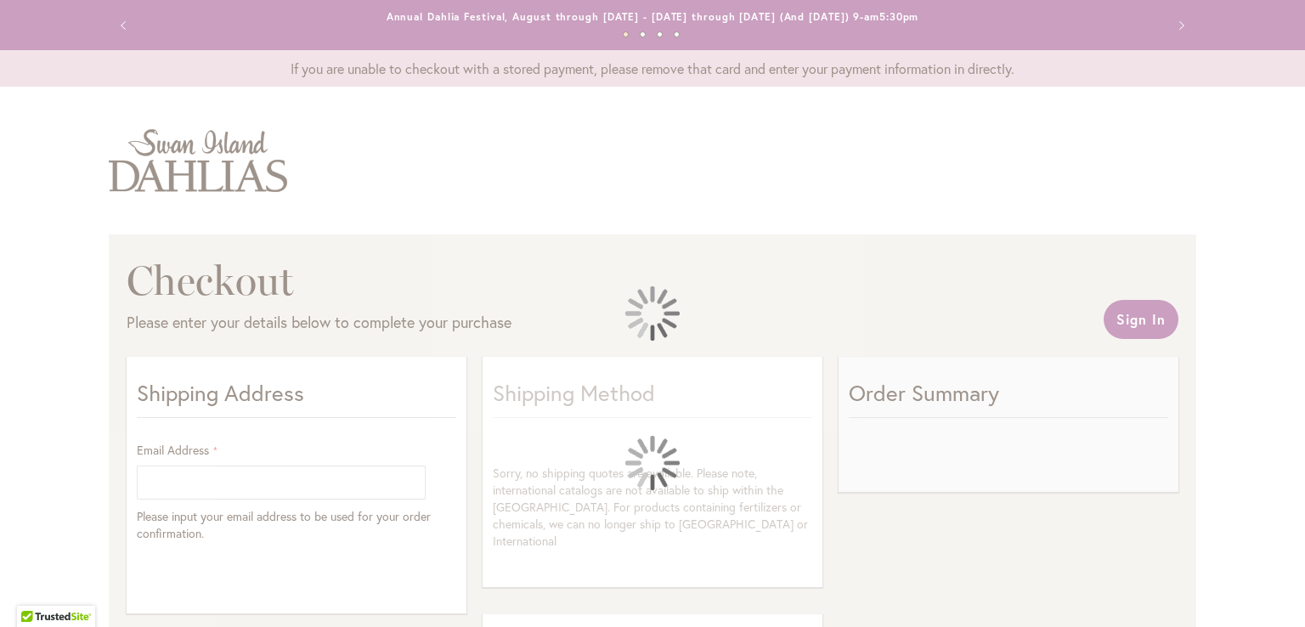
select select "**"
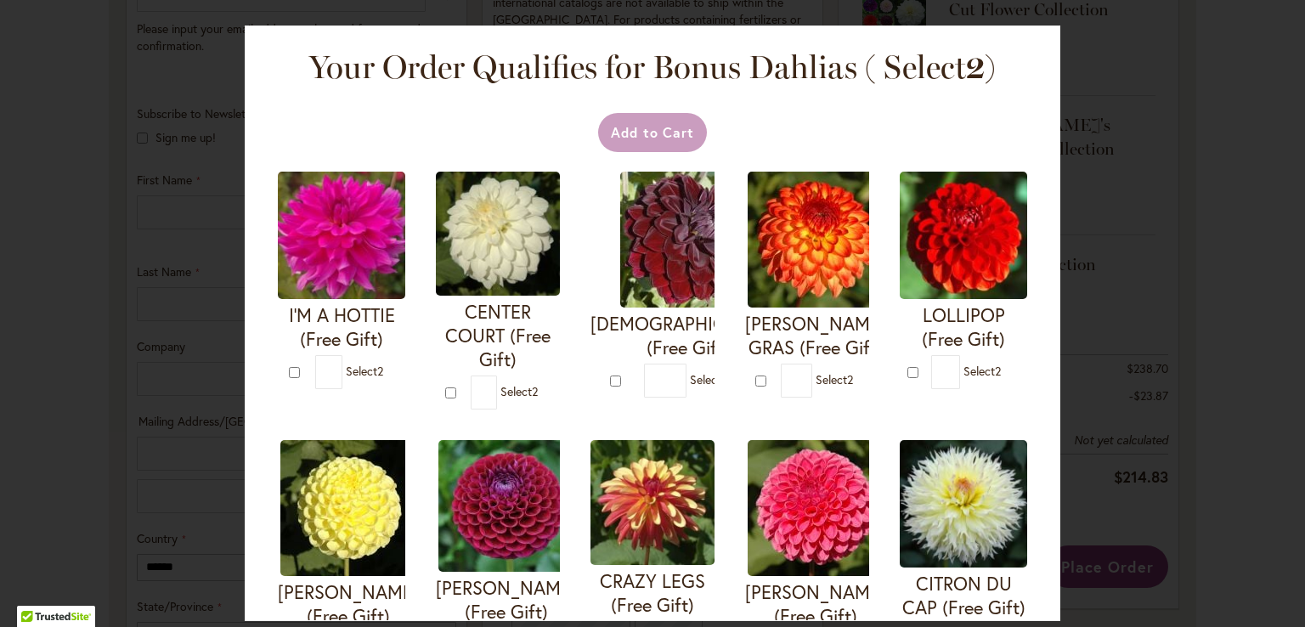
scroll to position [514, 0]
click at [0, 626] on div at bounding box center [0, 627] width 0 height 0
type input "*"
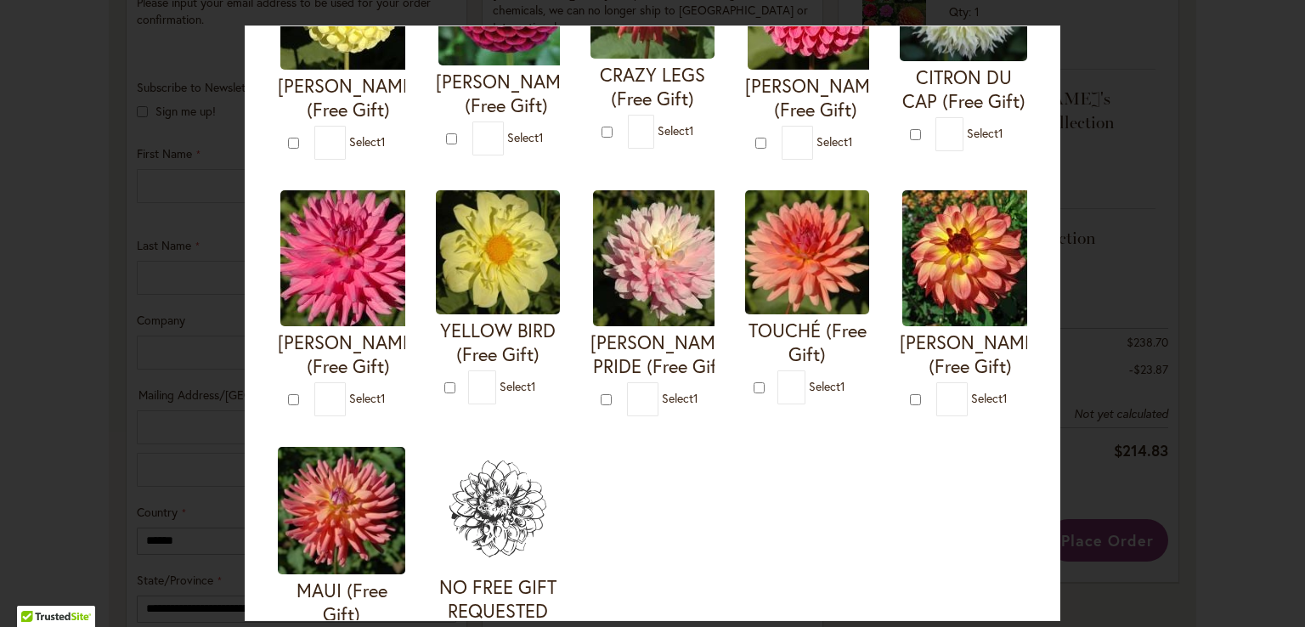
scroll to position [510, 0]
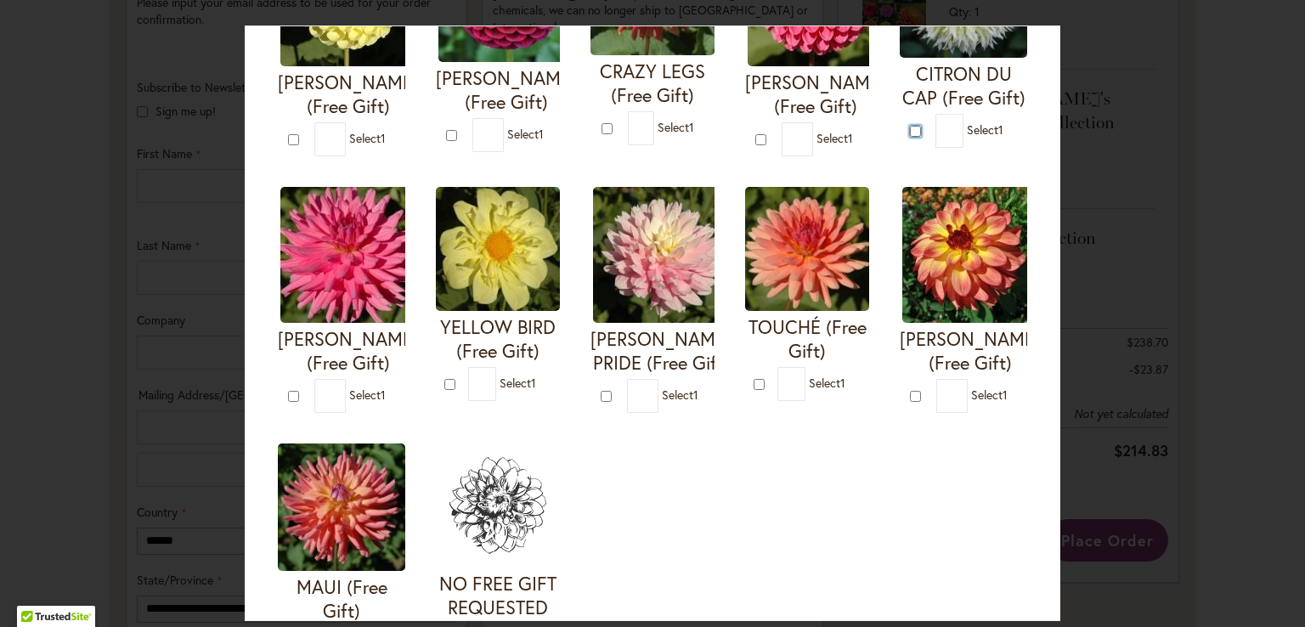
type input "*"
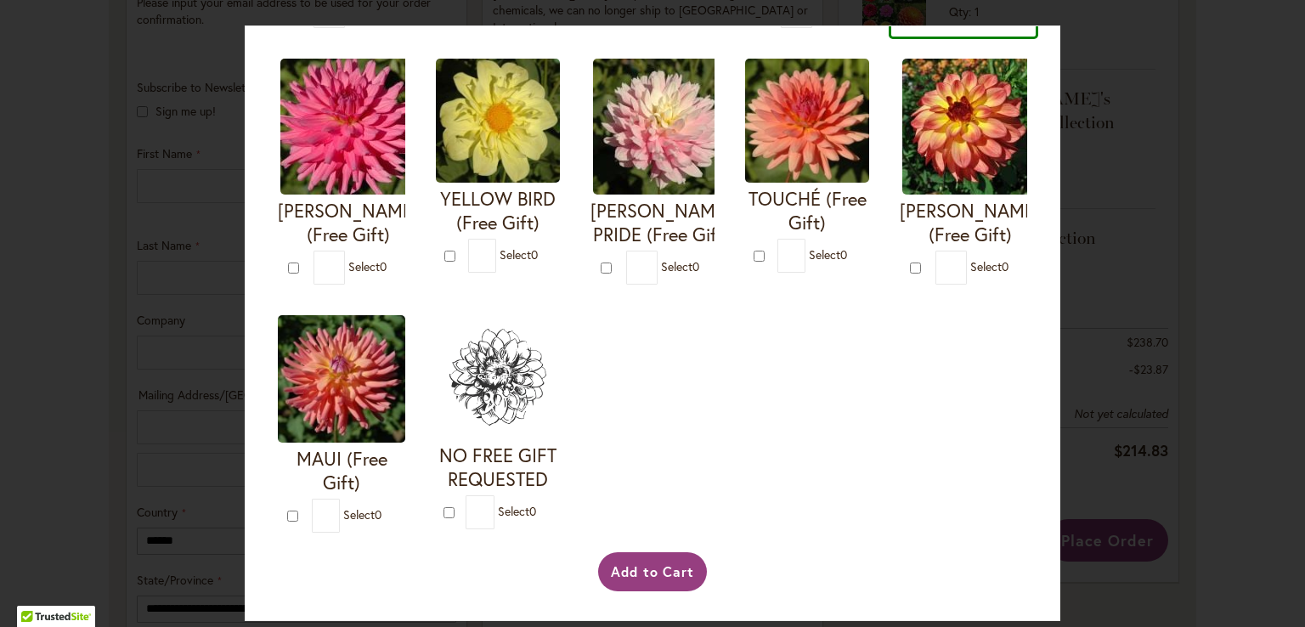
scroll to position [887, 0]
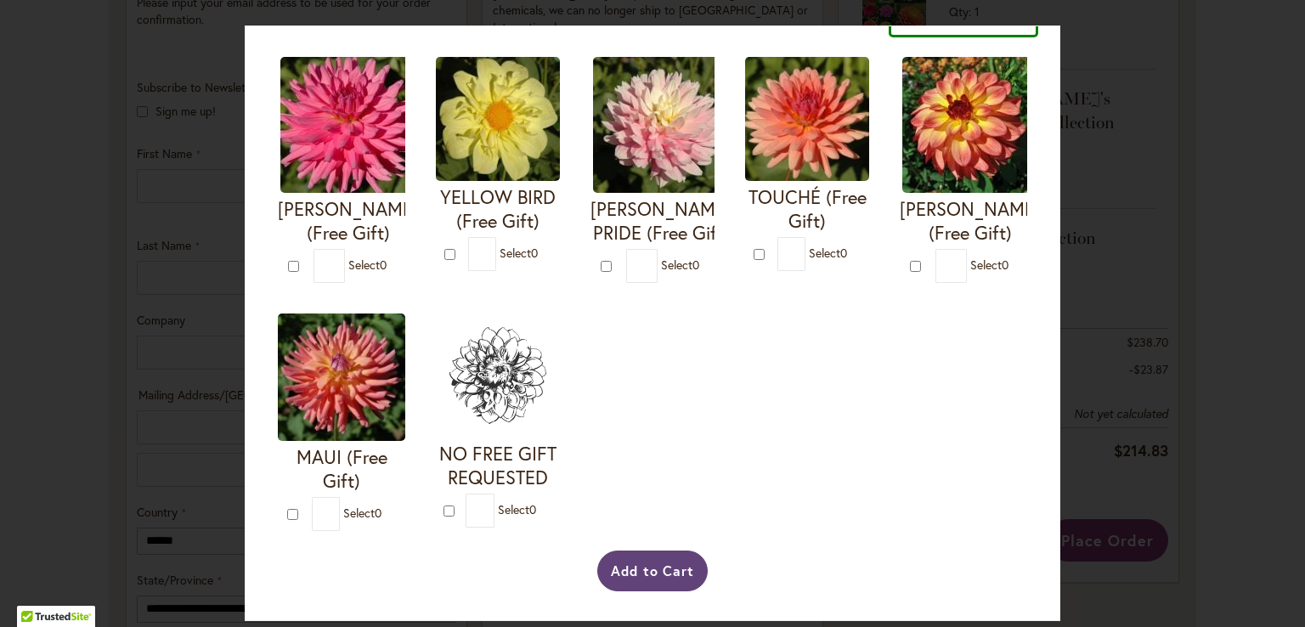
click at [644, 572] on button "Add to Cart" at bounding box center [652, 571] width 111 height 41
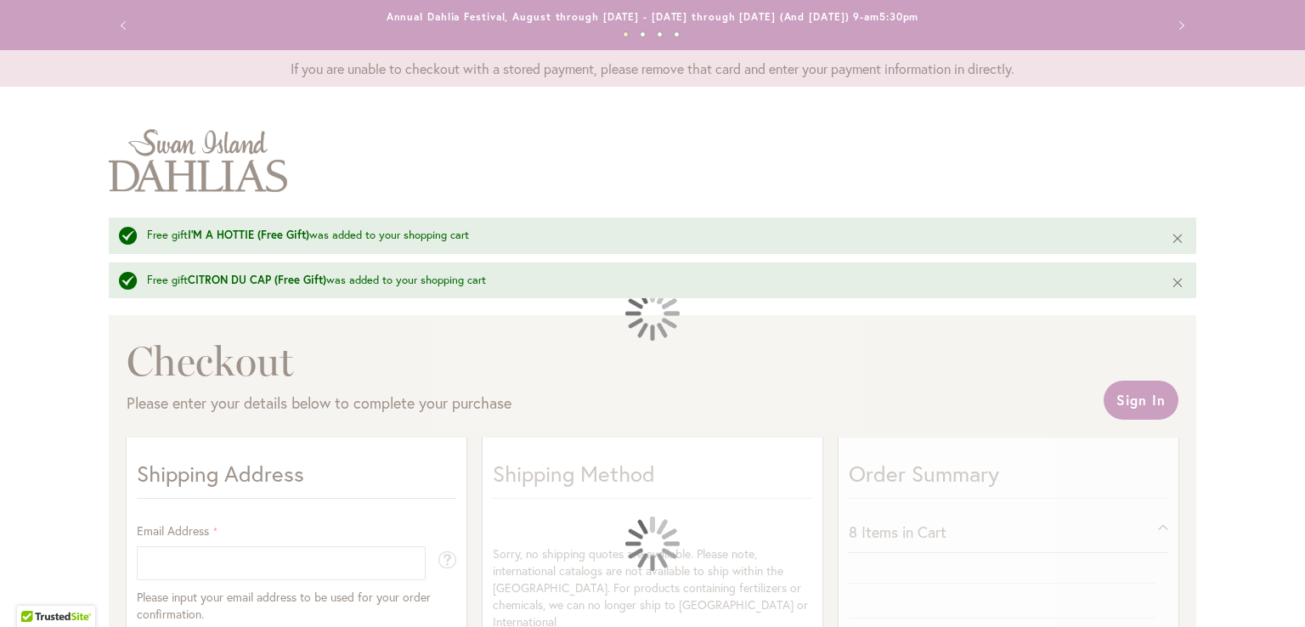
select select "**"
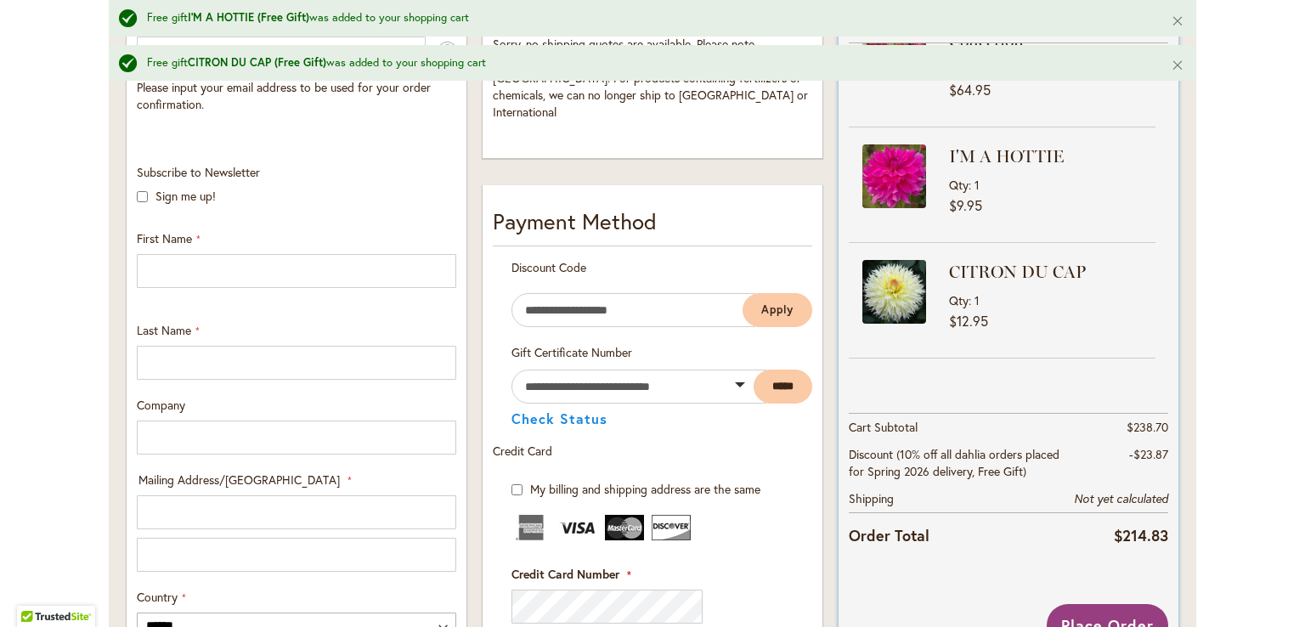
scroll to position [397, 0]
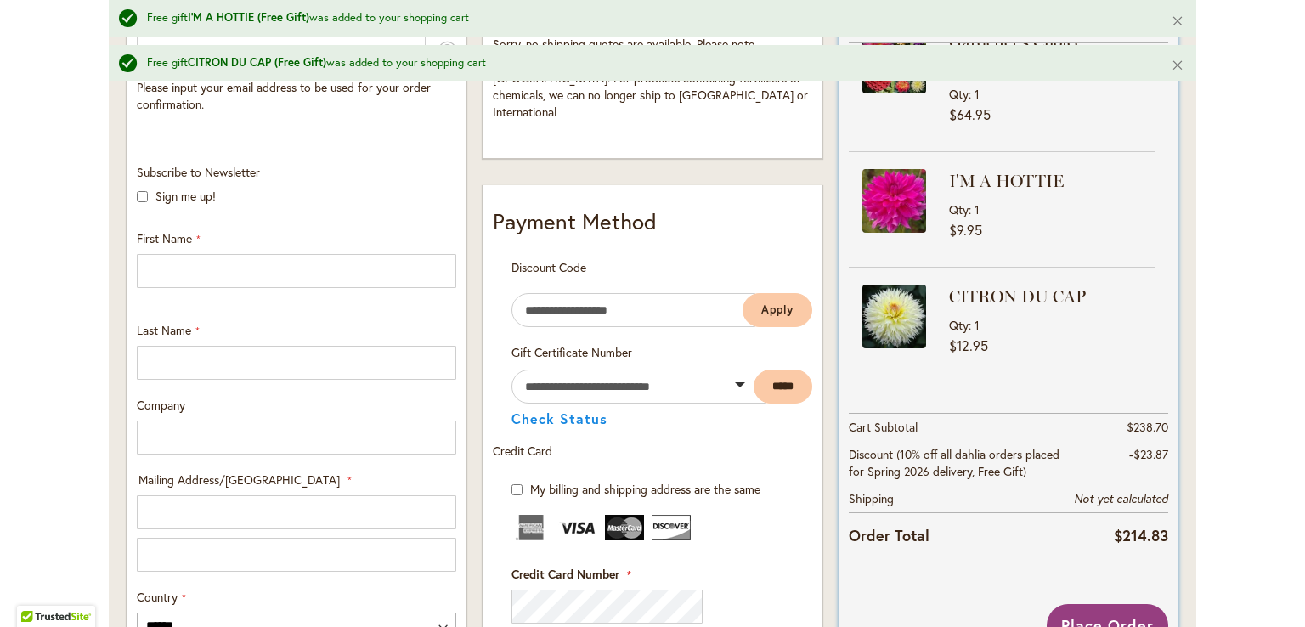
click at [1037, 222] on span "$9.95" at bounding box center [1052, 229] width 207 height 15
click at [911, 203] on img at bounding box center [895, 201] width 64 height 64
click at [935, 201] on div "I'M A HOTTIE Qty 1 $9.95" at bounding box center [1002, 209] width 307 height 81
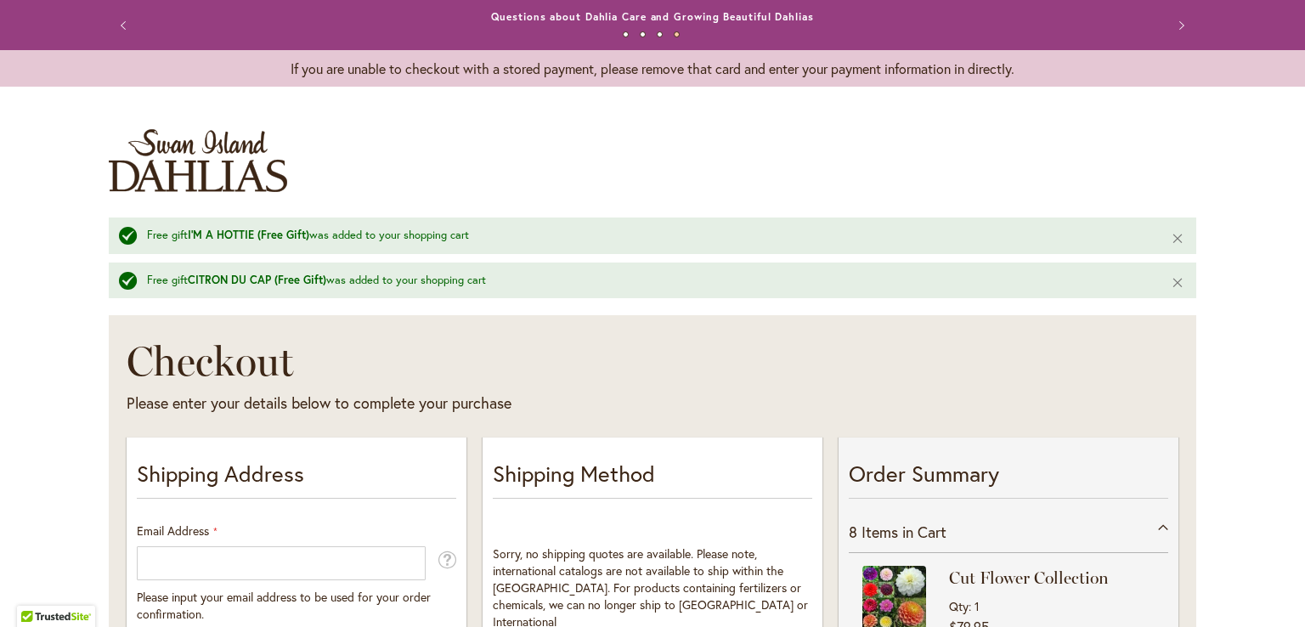
scroll to position [255, 0]
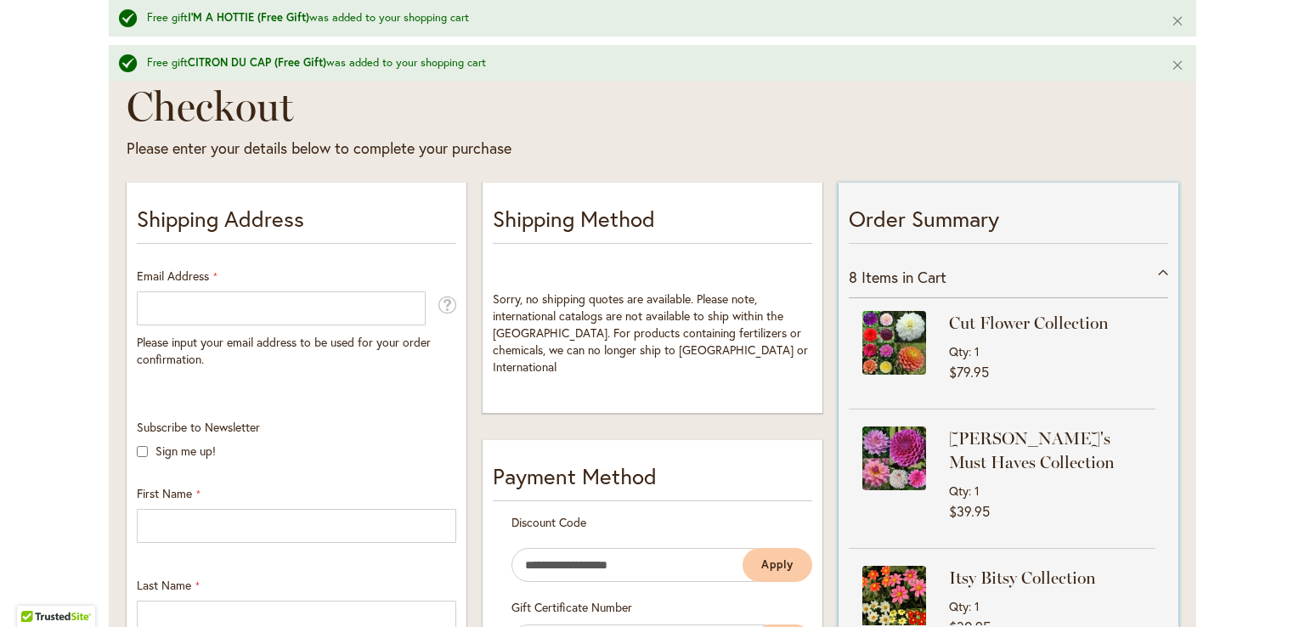
click at [1157, 270] on div "8 Items in Cart" at bounding box center [1009, 278] width 320 height 42
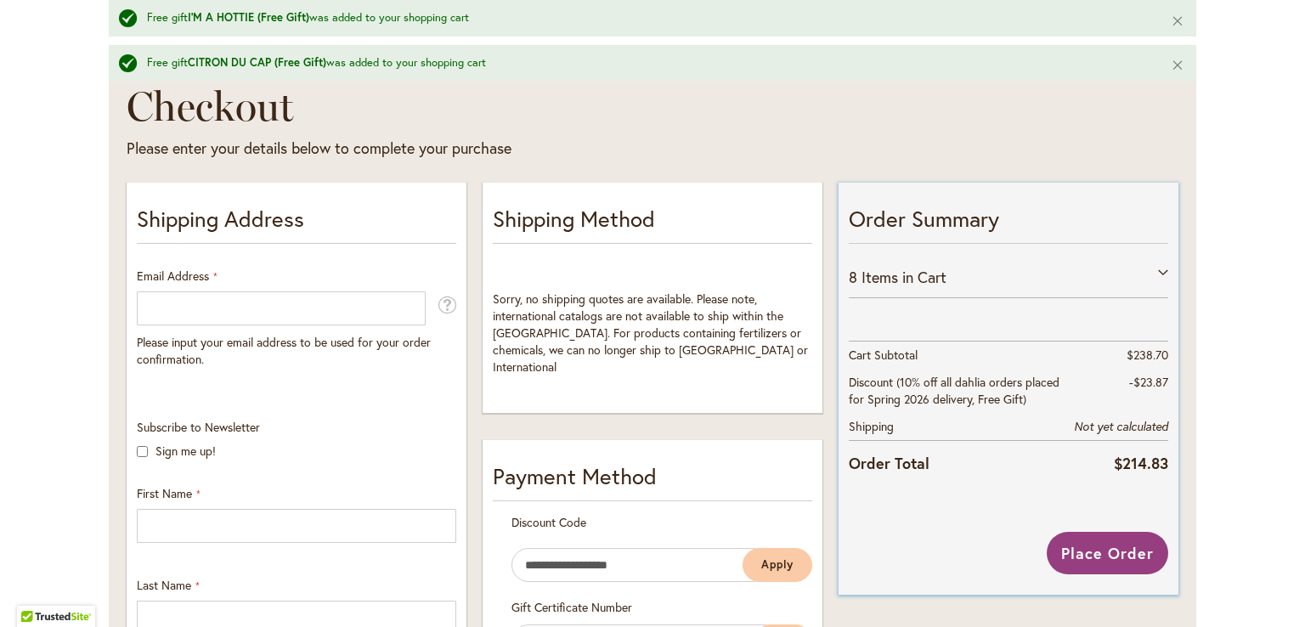
click at [1158, 268] on div "8 Items in Cart" at bounding box center [1009, 278] width 320 height 42
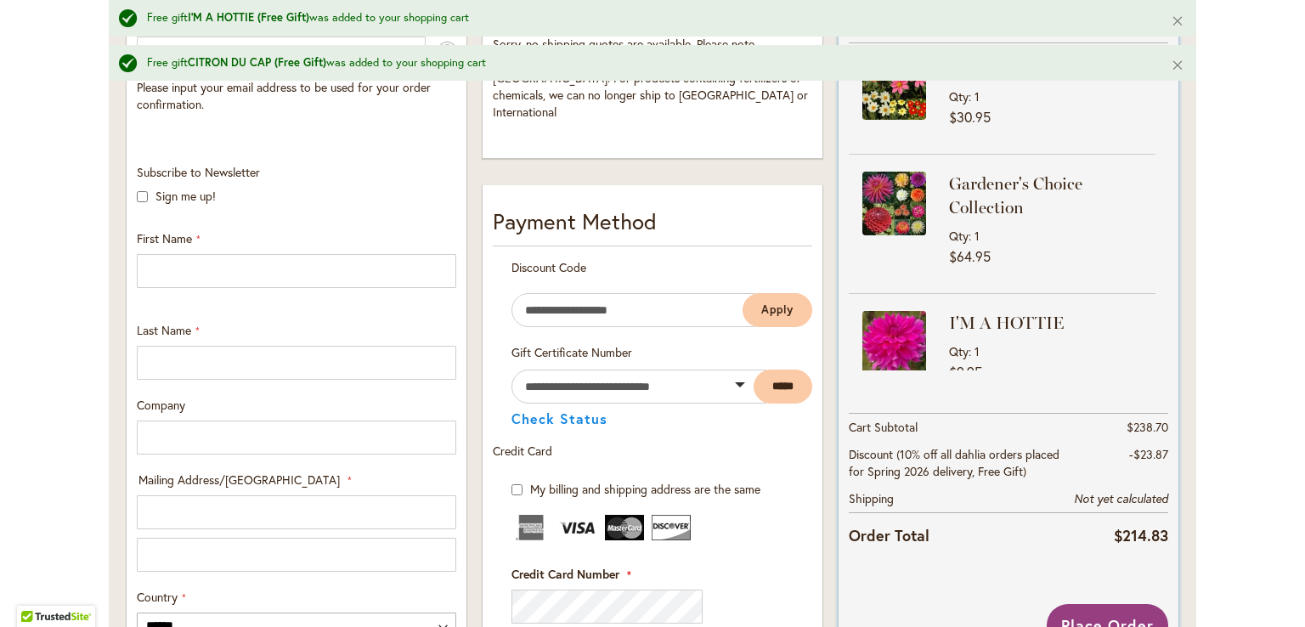
click at [904, 338] on img at bounding box center [895, 343] width 64 height 64
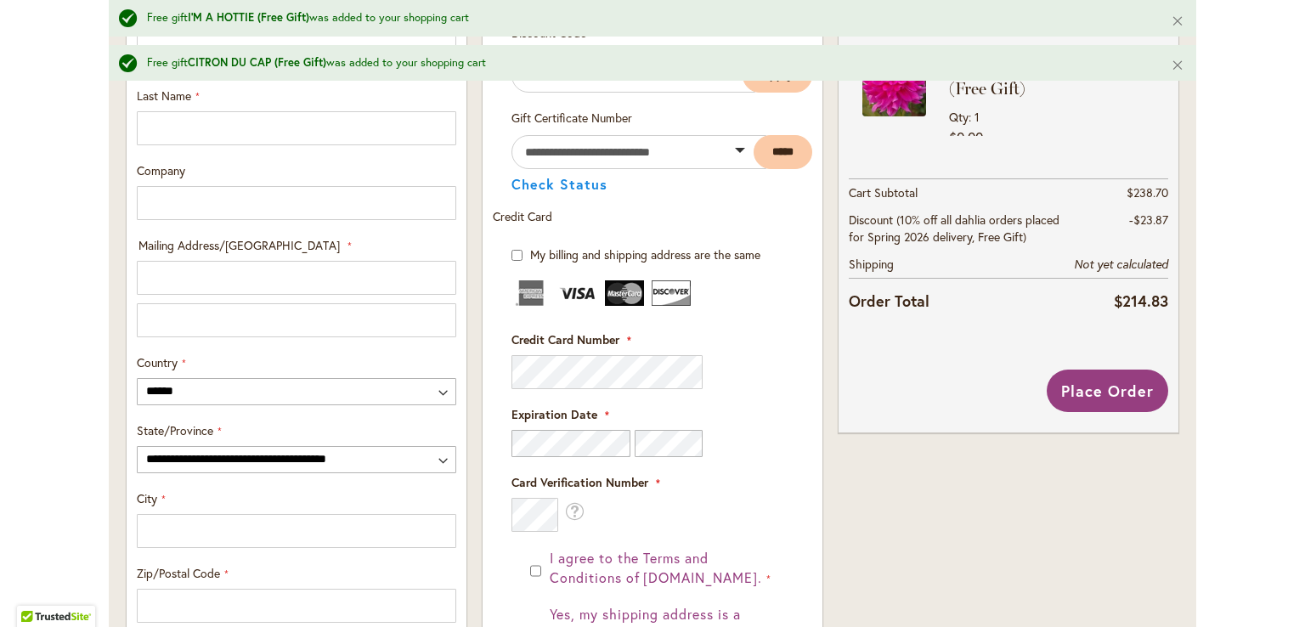
scroll to position [765, 0]
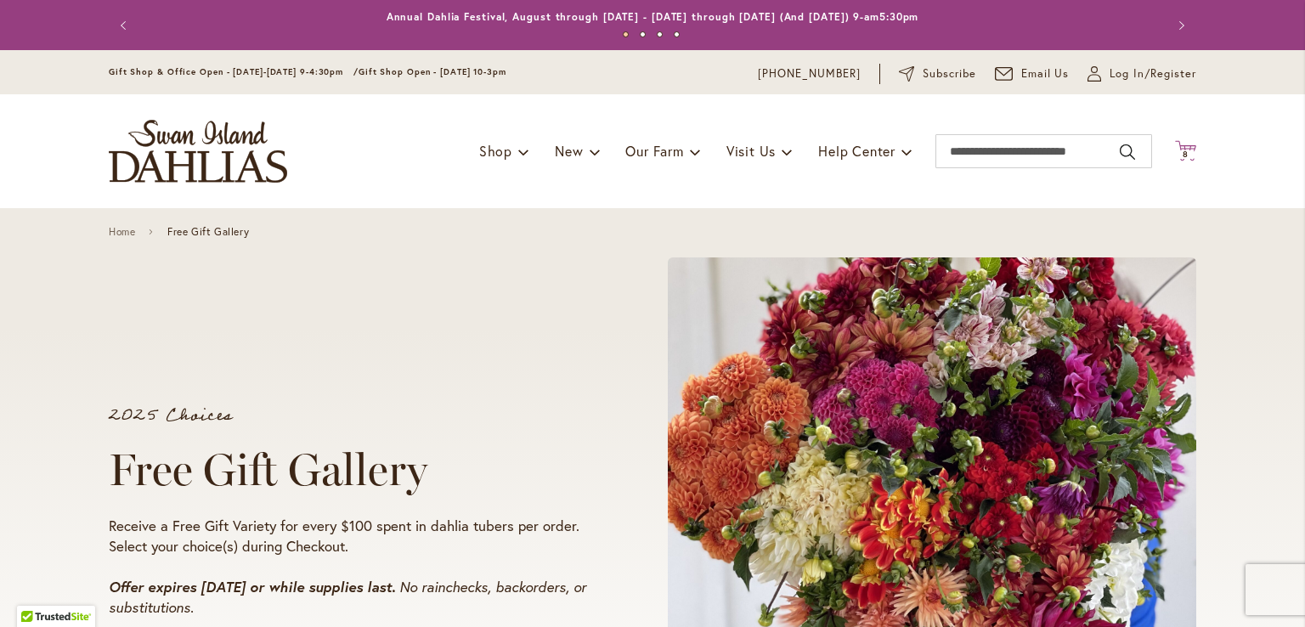
click at [1182, 145] on icon "Cart .cls-1 { fill: #231f20; }" at bounding box center [1185, 150] width 21 height 21
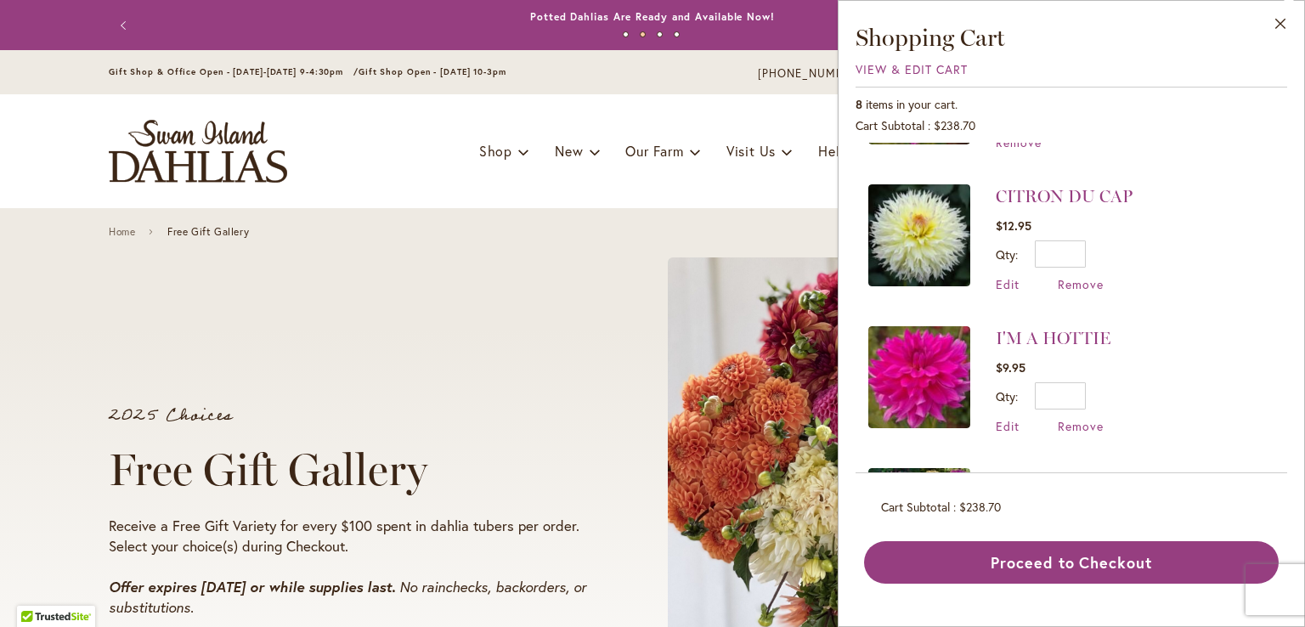
scroll to position [263, 0]
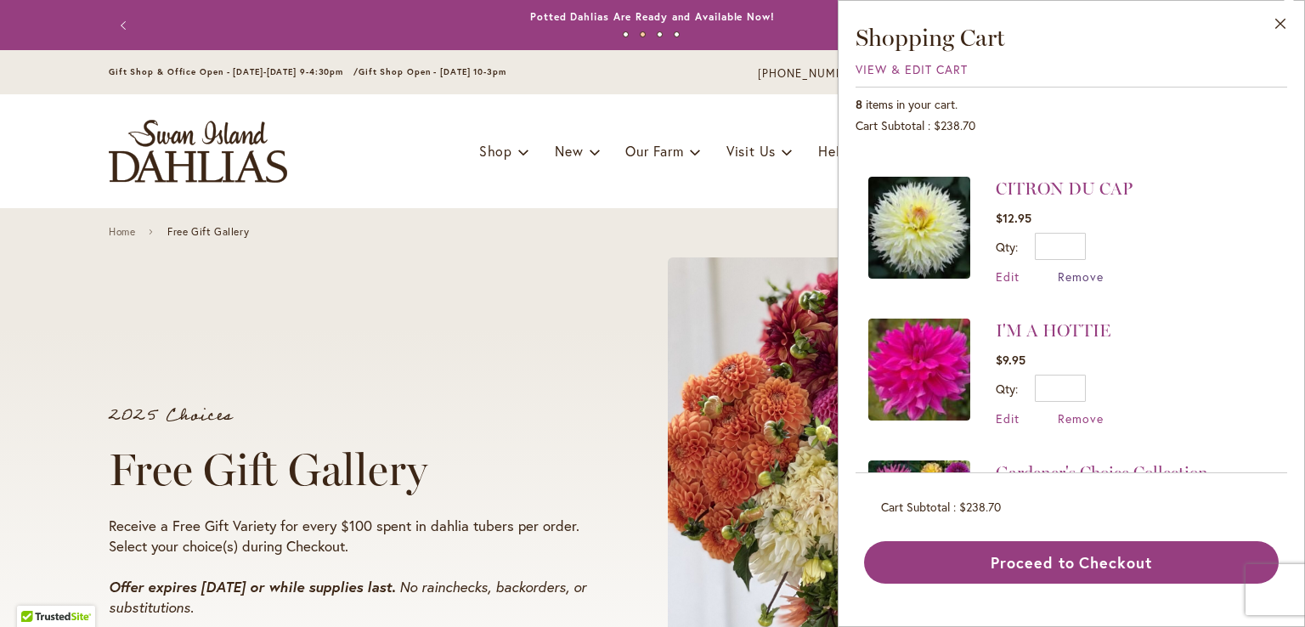
click at [1084, 285] on span "Remove" at bounding box center [1081, 277] width 46 height 16
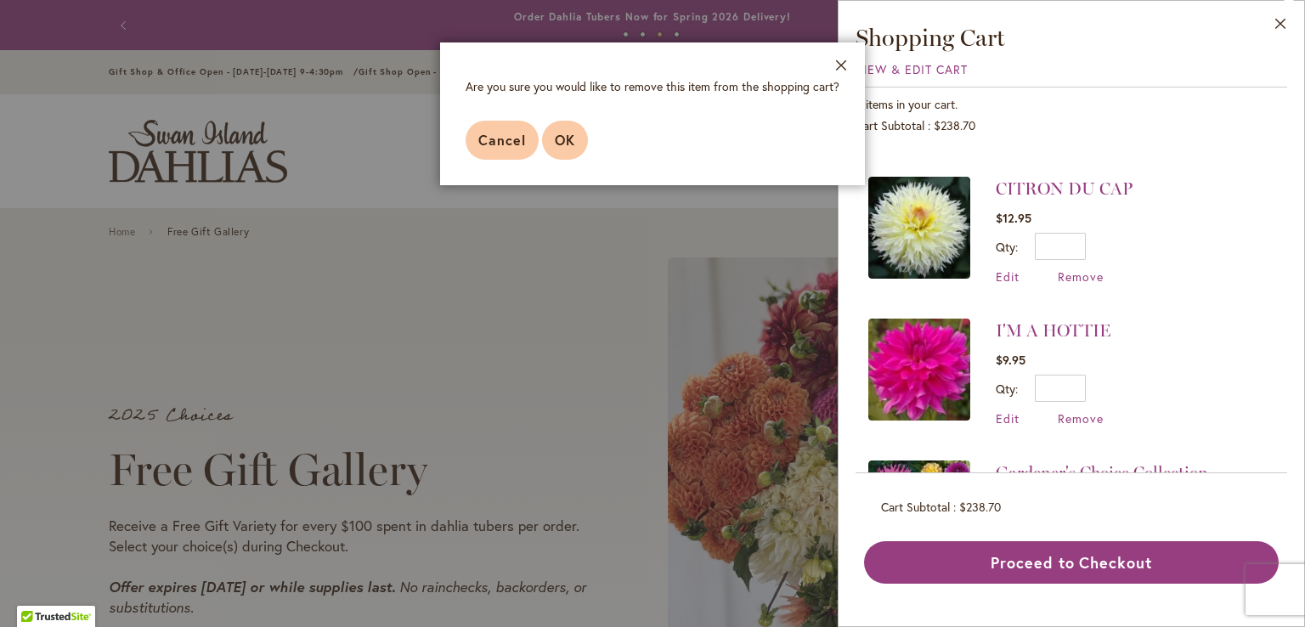
click at [561, 144] on span "OK" at bounding box center [565, 140] width 20 height 18
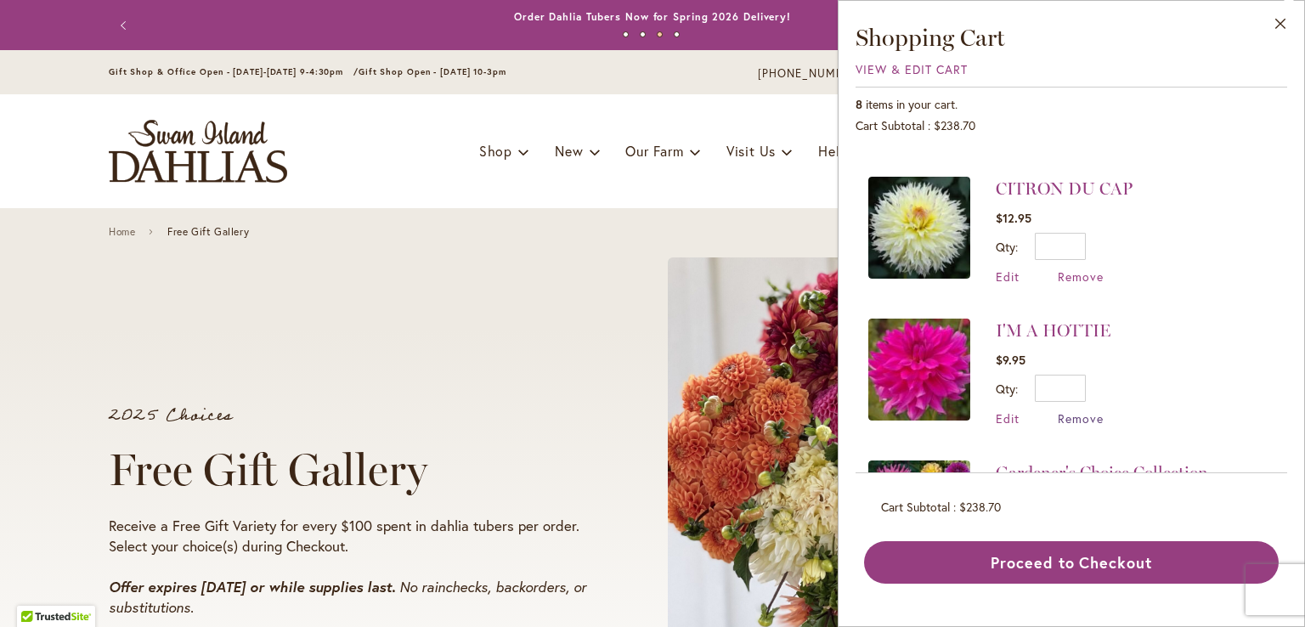
click at [1089, 427] on span "Remove" at bounding box center [1081, 419] width 46 height 16
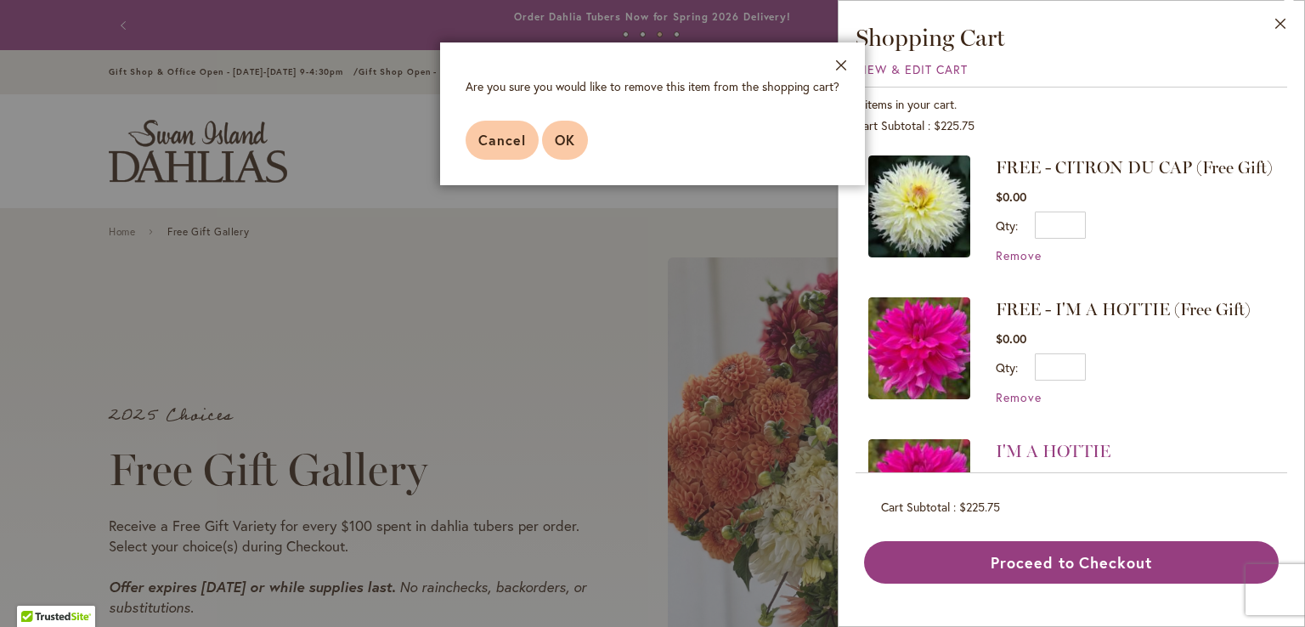
click at [571, 144] on span "OK" at bounding box center [565, 140] width 20 height 18
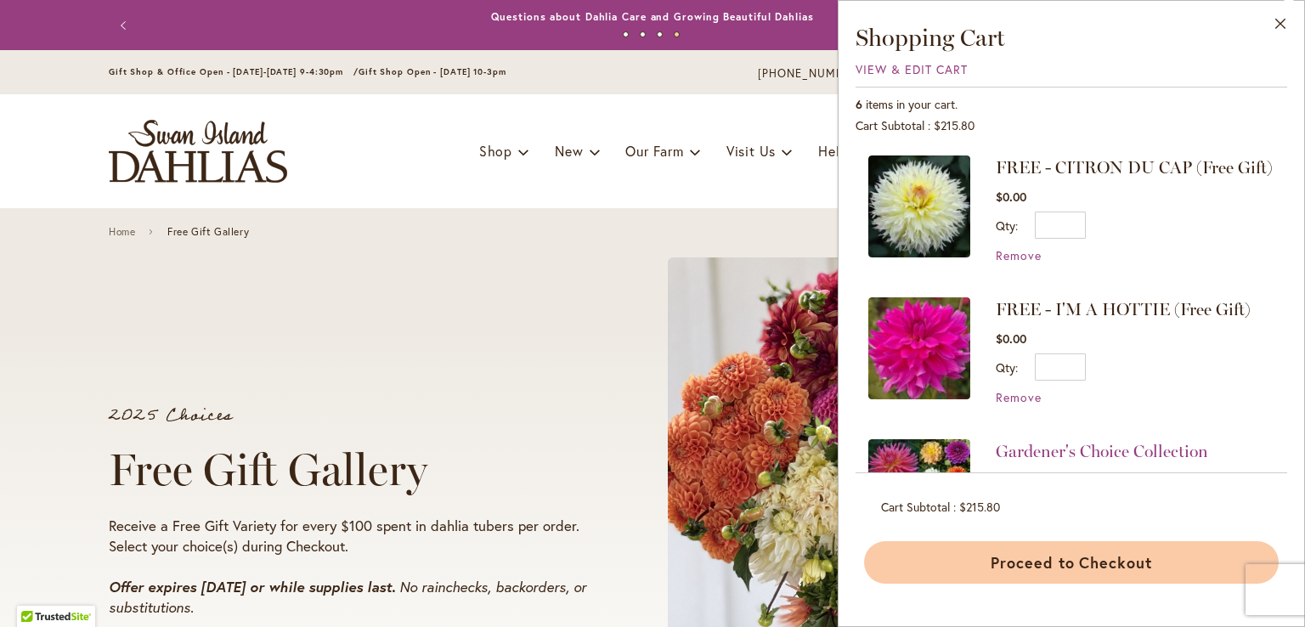
click at [1098, 558] on button "Proceed to Checkout" at bounding box center [1071, 562] width 415 height 42
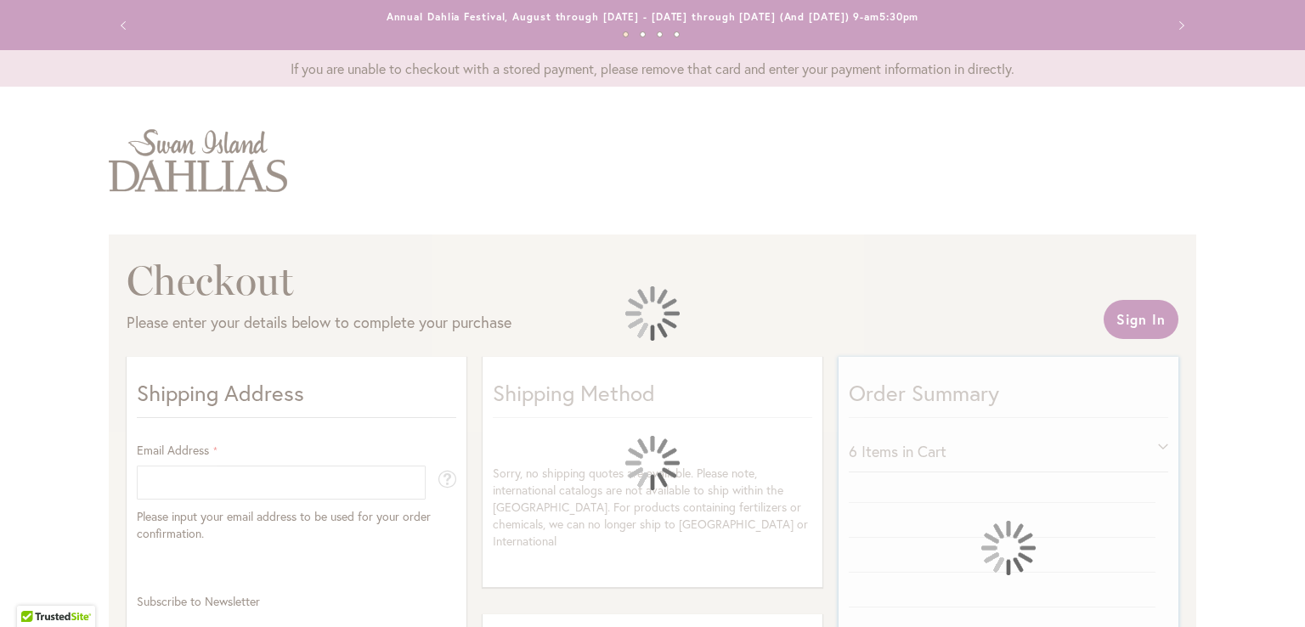
select select "**"
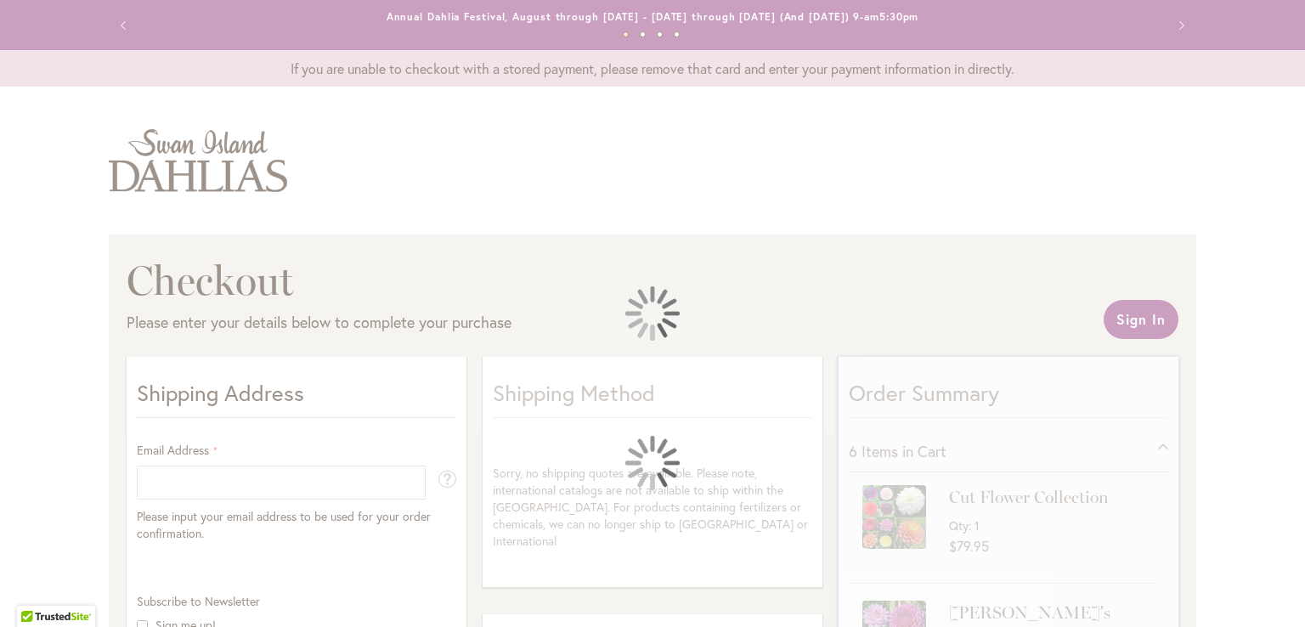
scroll to position [255, 0]
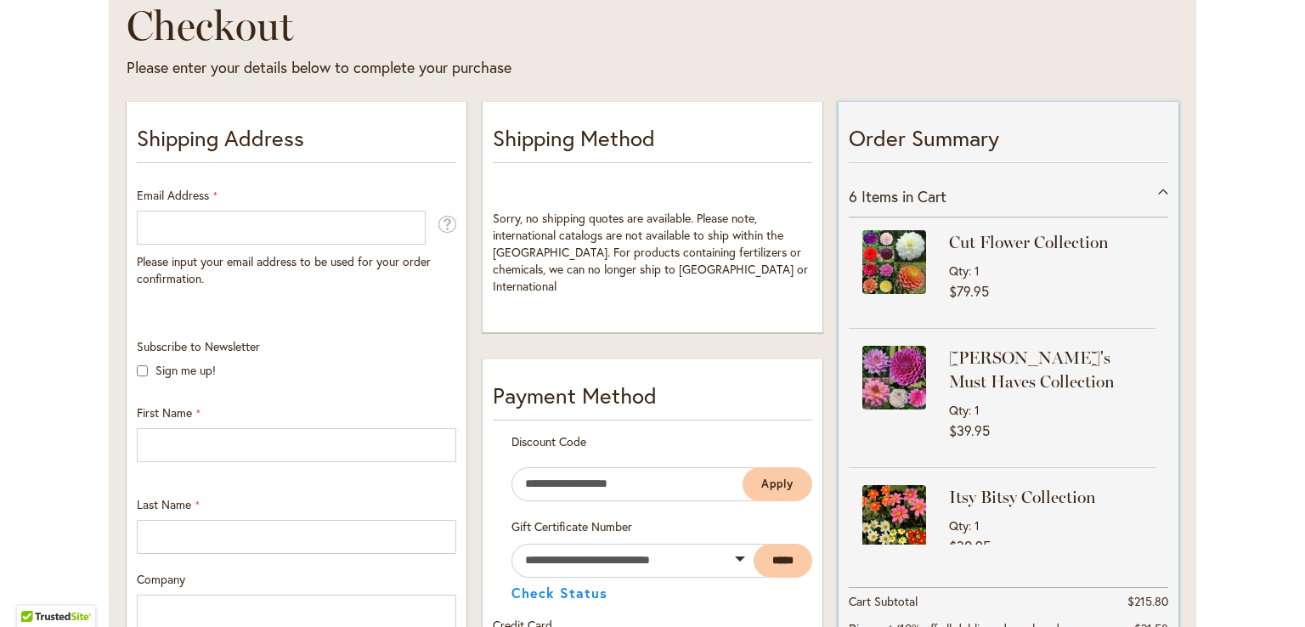
drag, startPoint x: 1156, startPoint y: 294, endPoint x: 1156, endPoint y: 269, distance: 25.5
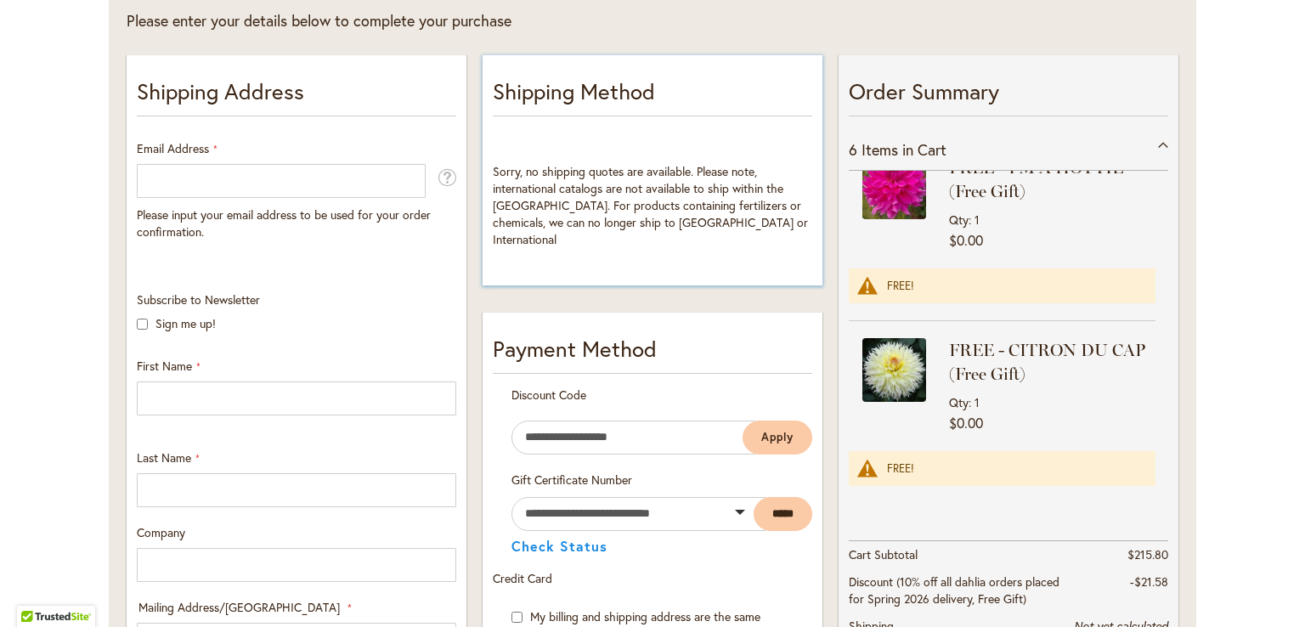
scroll to position [172, 0]
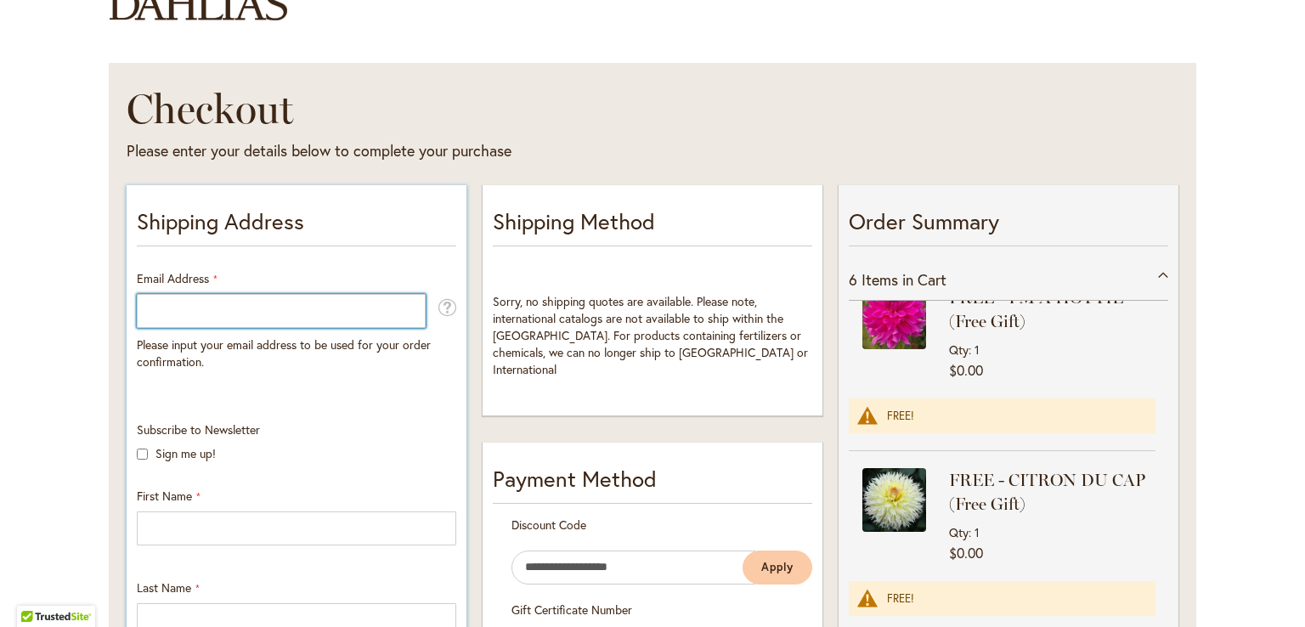
click at [365, 317] on input "Email Address" at bounding box center [281, 311] width 289 height 34
type input "**********"
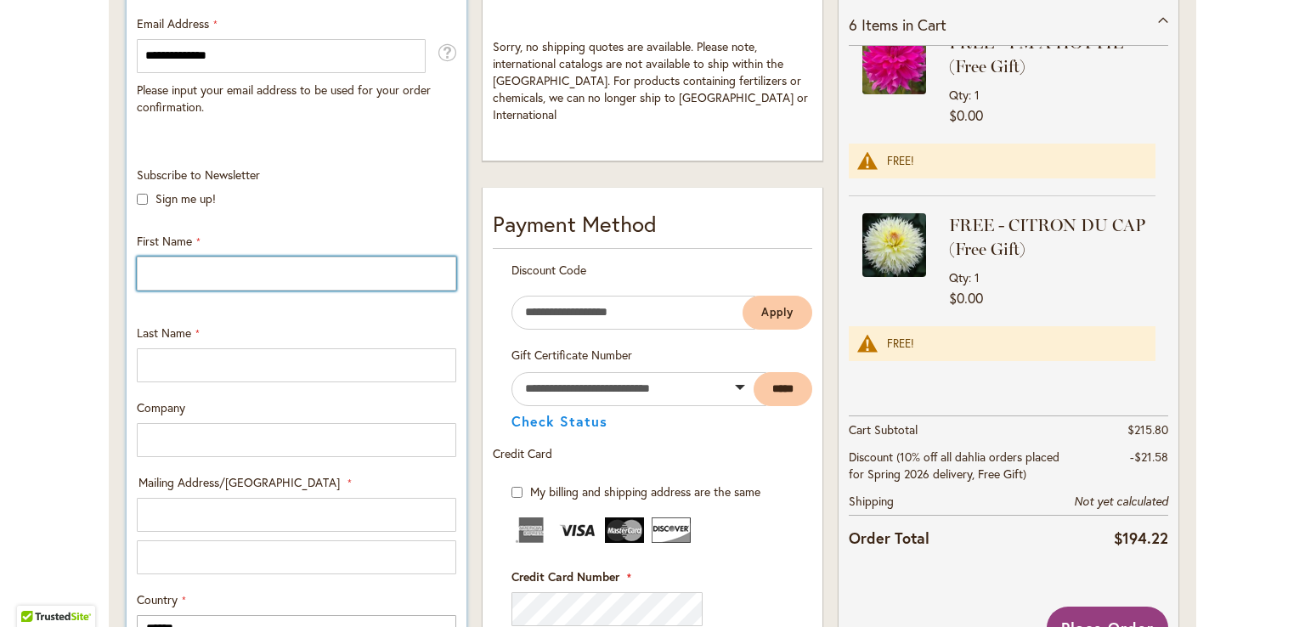
click at [267, 272] on input "First Name" at bounding box center [297, 274] width 320 height 34
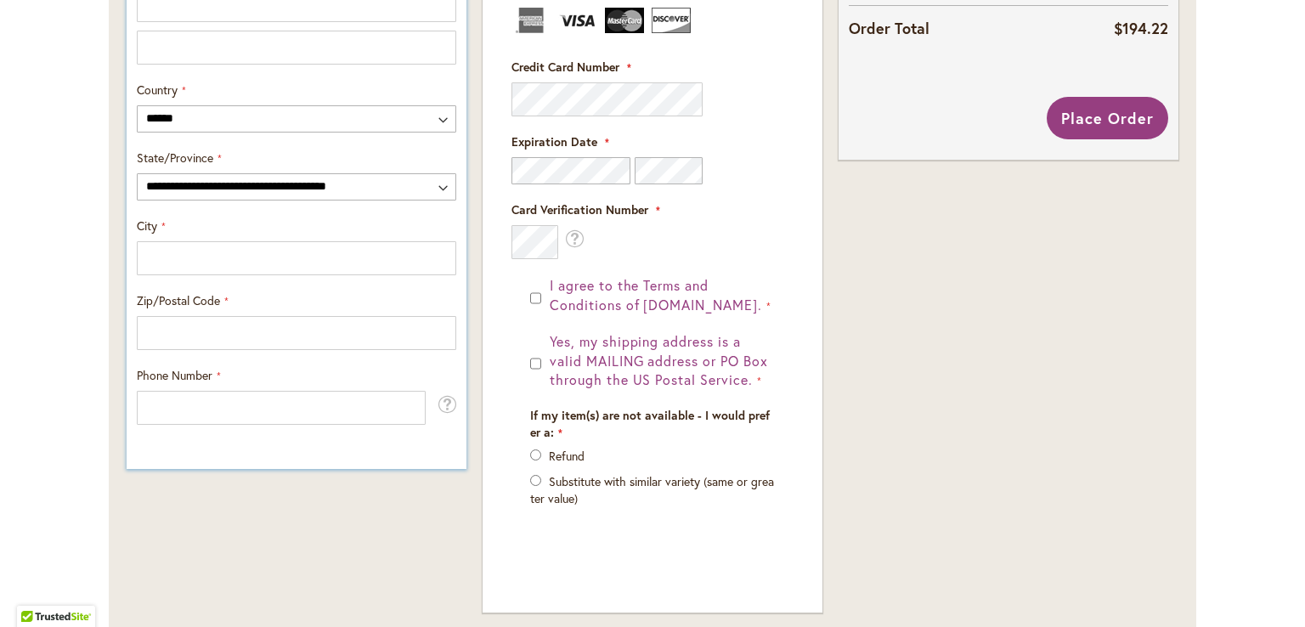
scroll to position [682, 0]
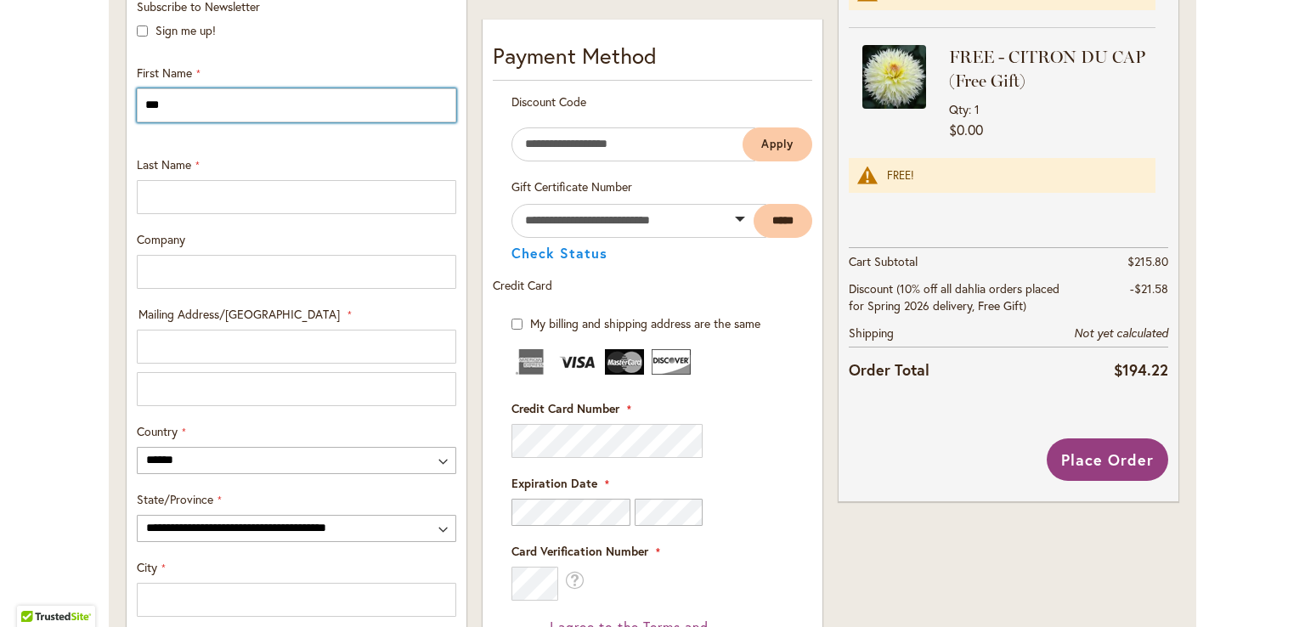
drag, startPoint x: 190, startPoint y: 8, endPoint x: 112, endPoint y: 10, distance: 78.2
click at [119, 10] on div "**********" at bounding box center [296, 369] width 355 height 1226
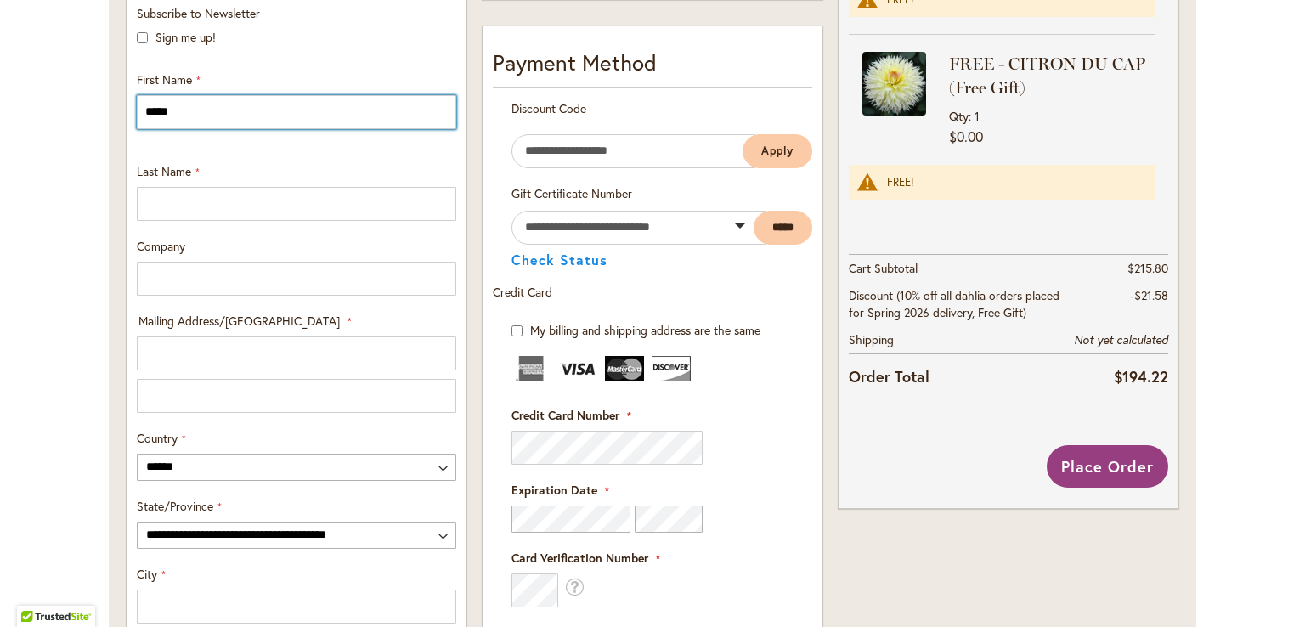
type input "*****"
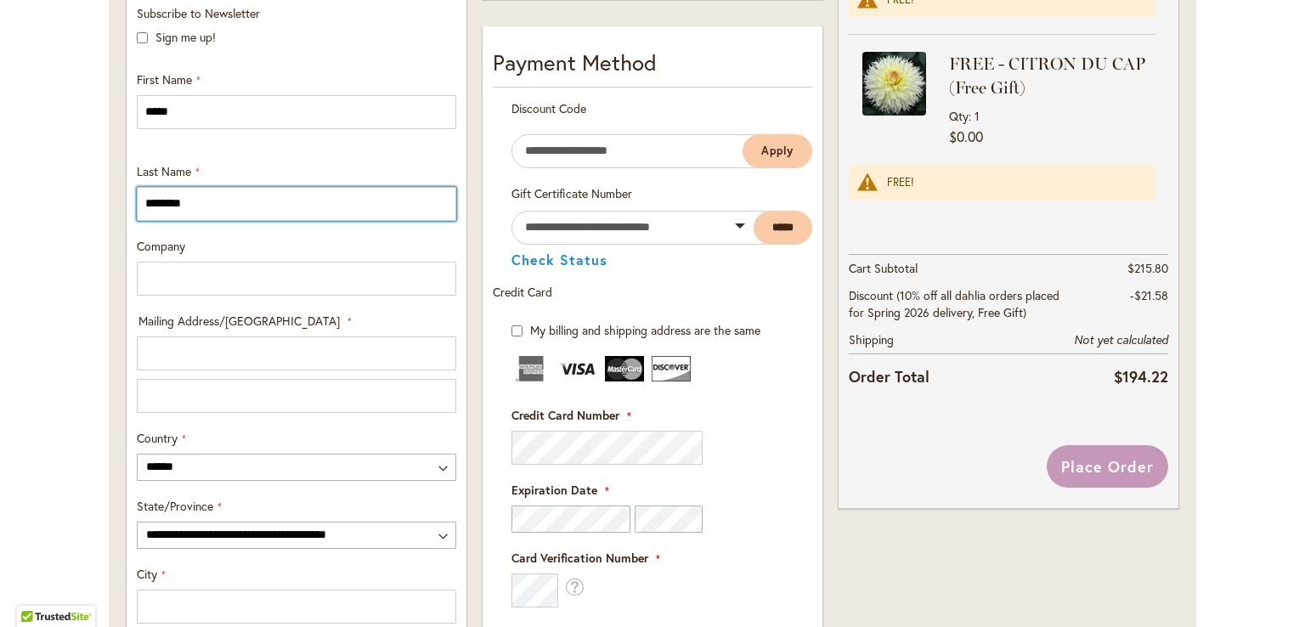
type input "********"
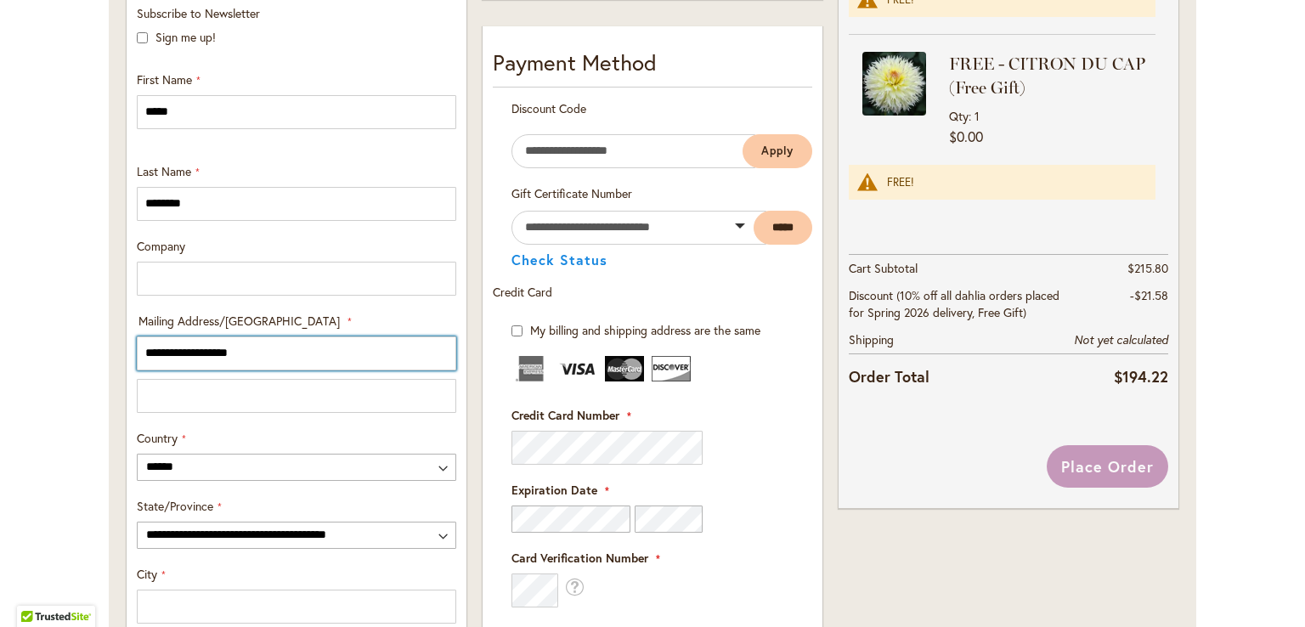
type input "**********"
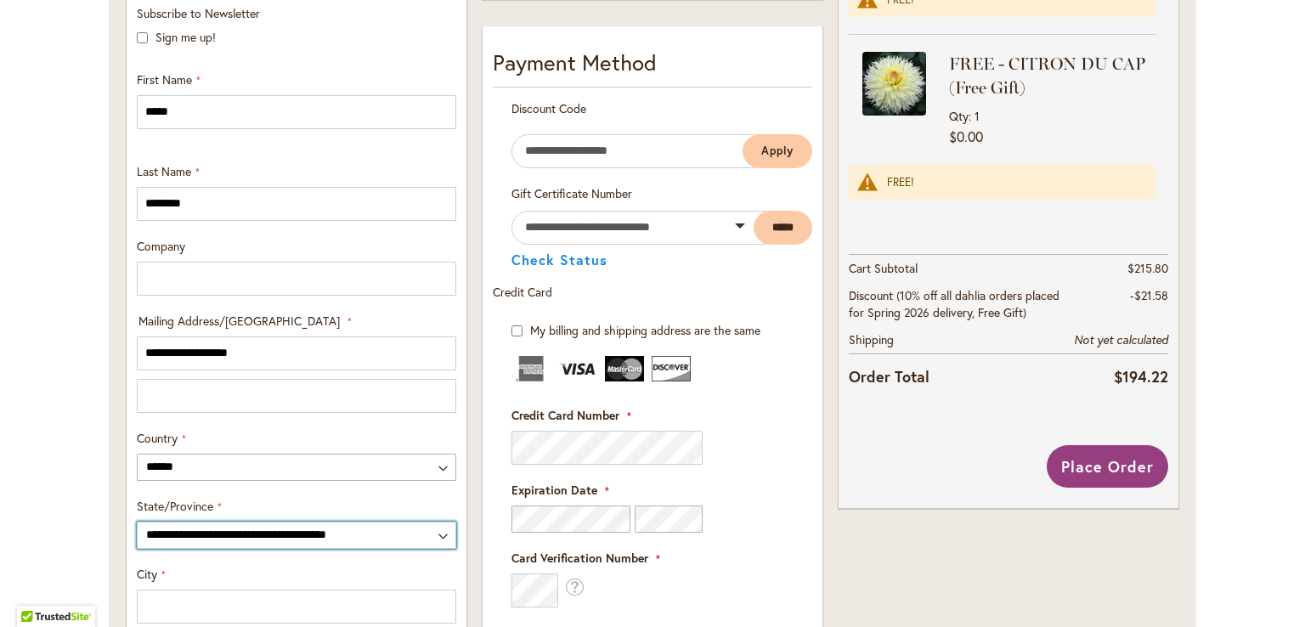
select select "**"
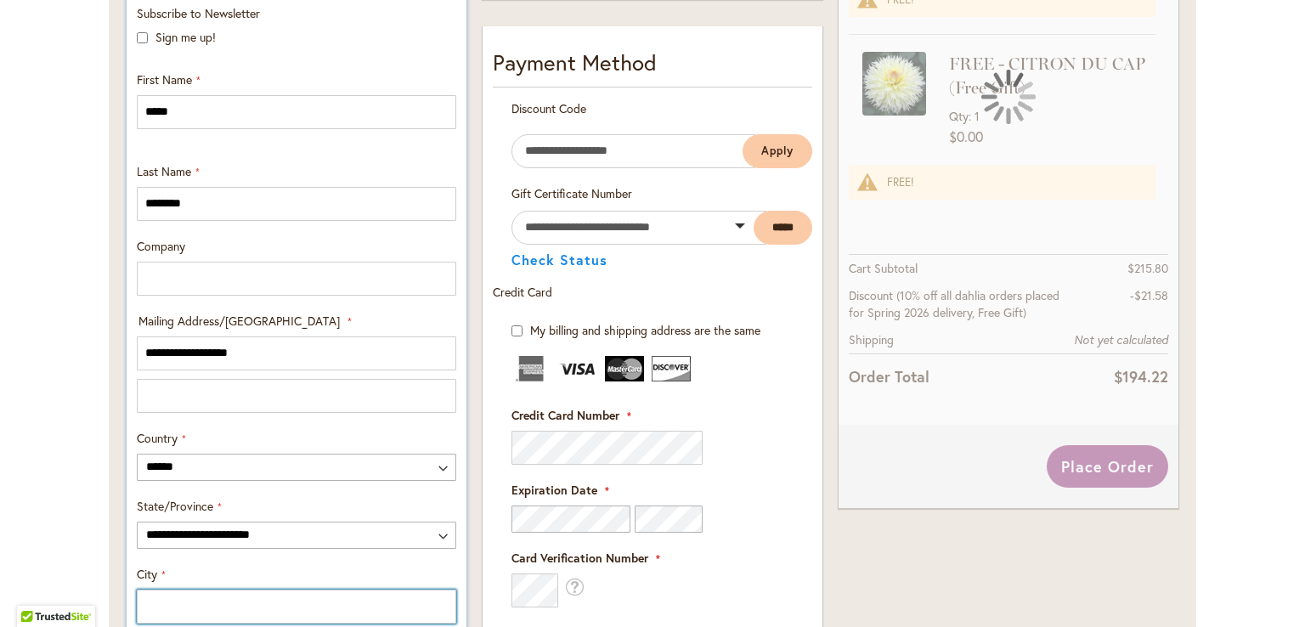
click at [161, 602] on input "City" at bounding box center [297, 607] width 320 height 34
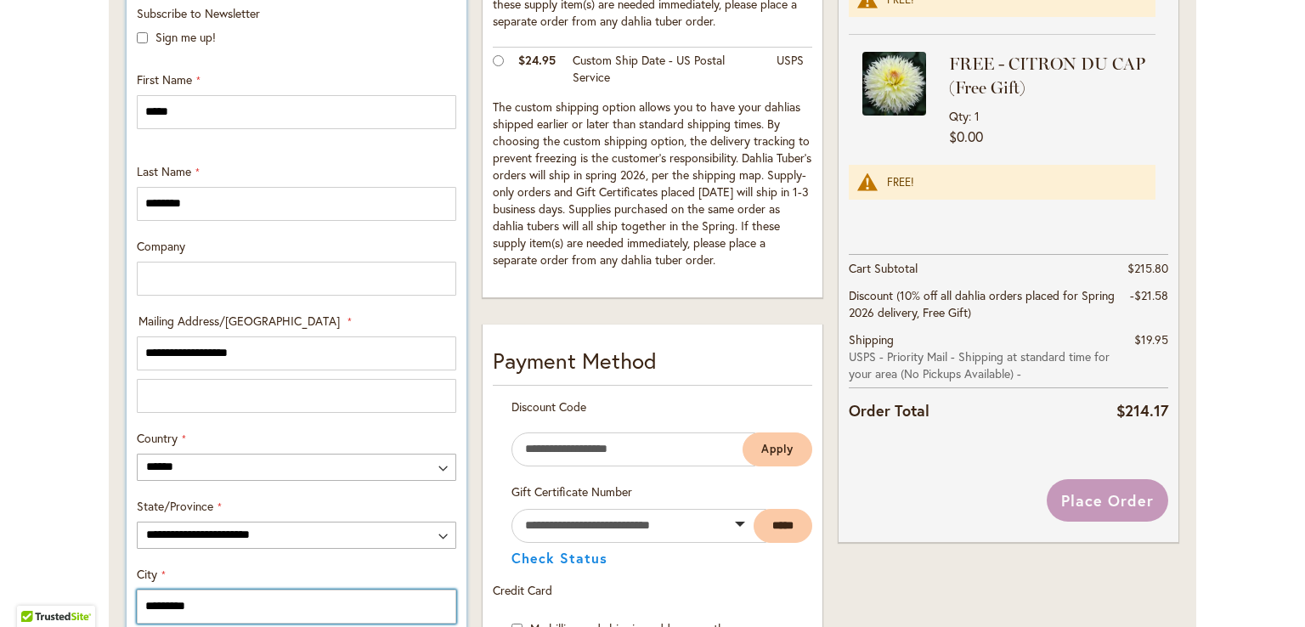
type input "*********"
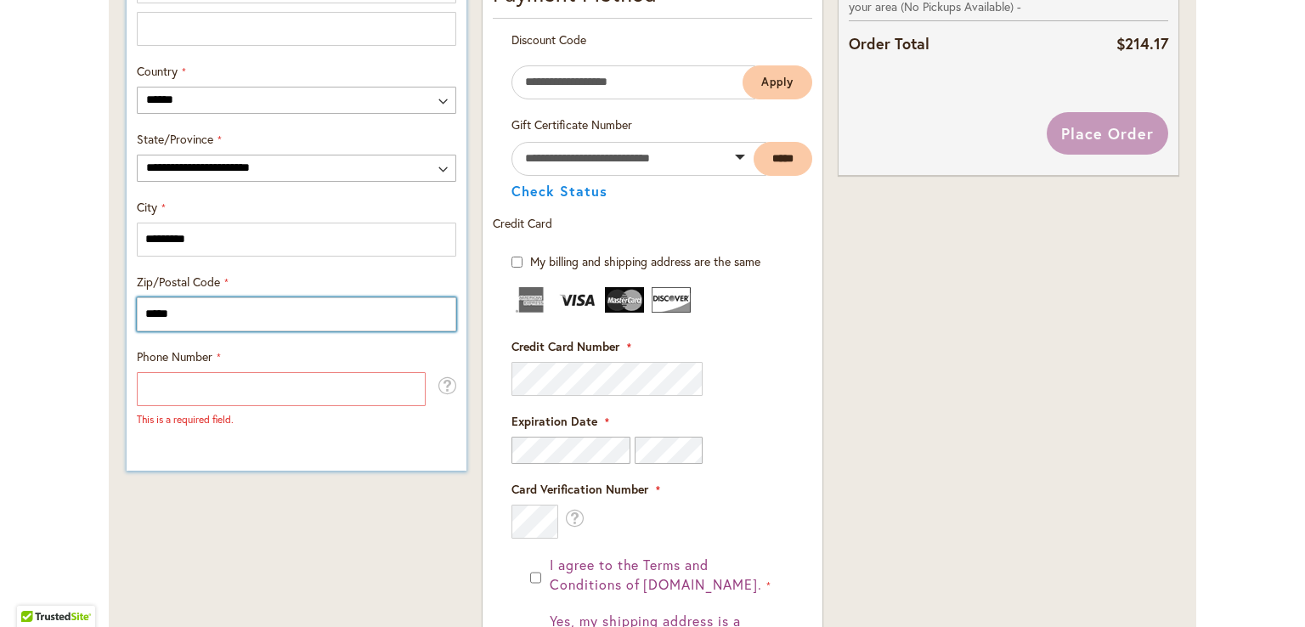
type input "*****"
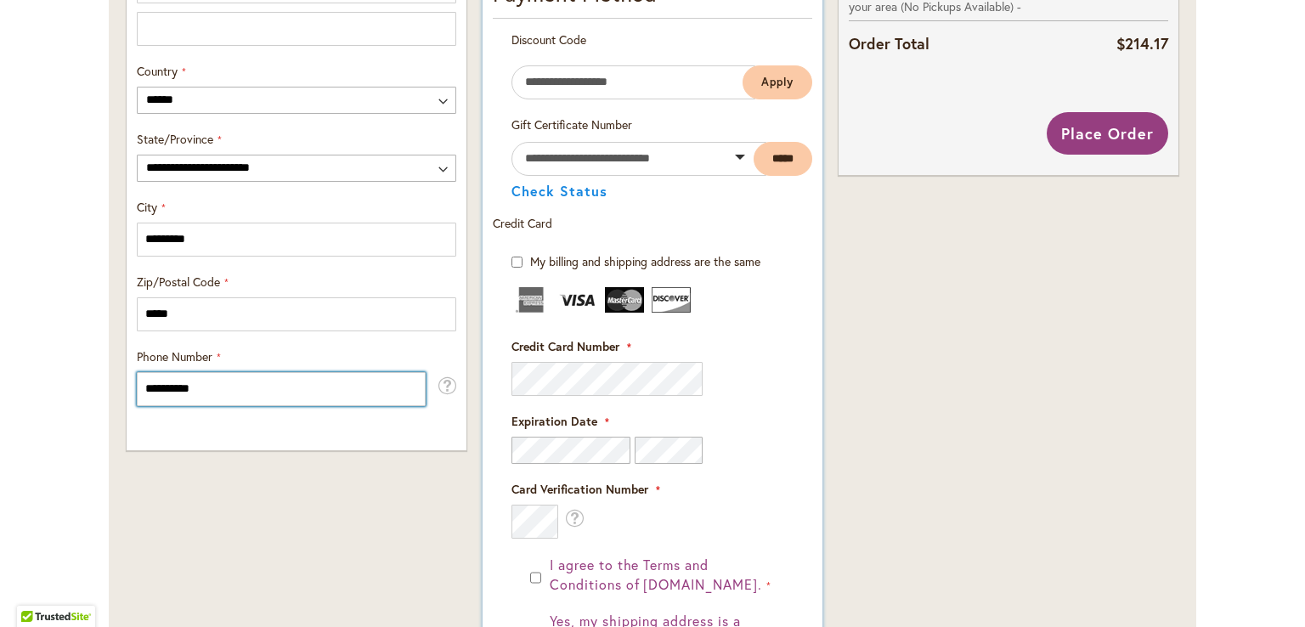
type input "**********"
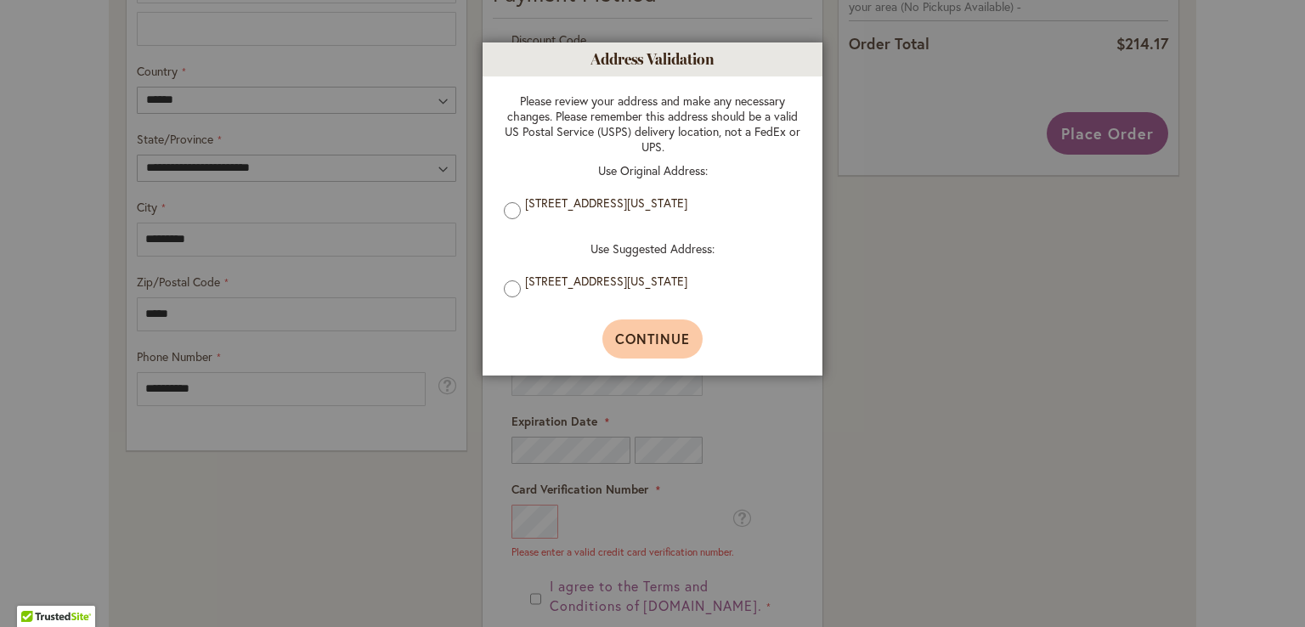
click at [660, 337] on span "Continue" at bounding box center [653, 339] width 76 height 18
type input "**********"
type input "*********"
type input "**********"
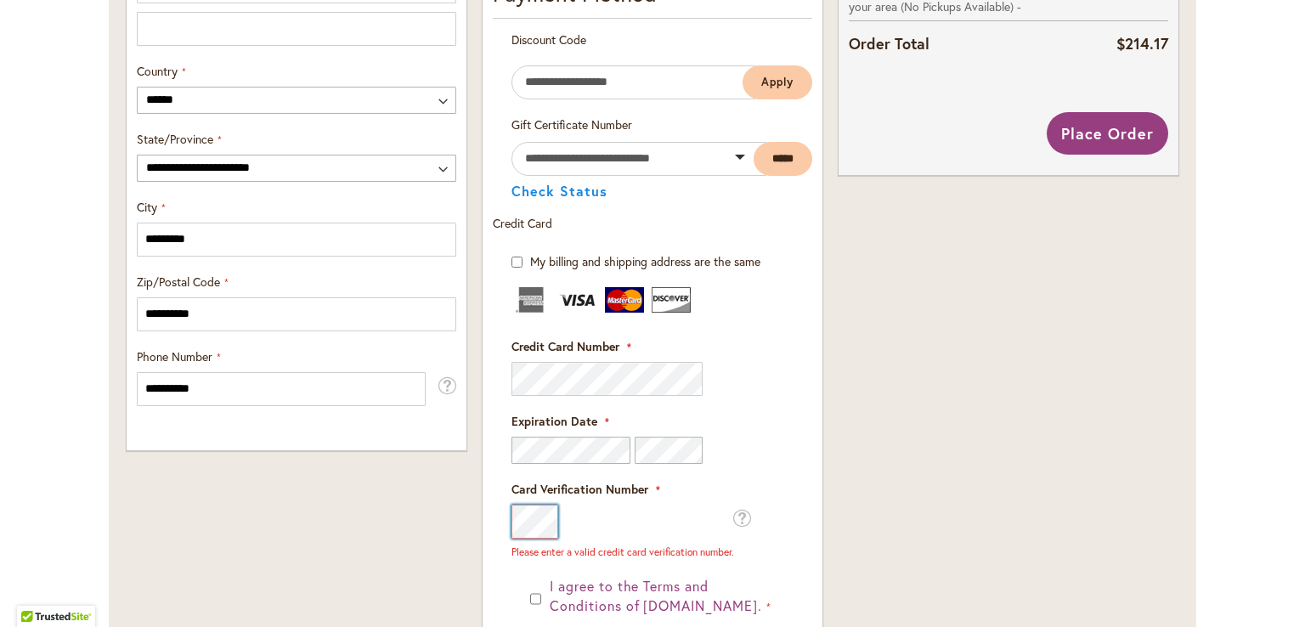
click at [459, 514] on div "**********" at bounding box center [652, 169] width 1067 height 1546
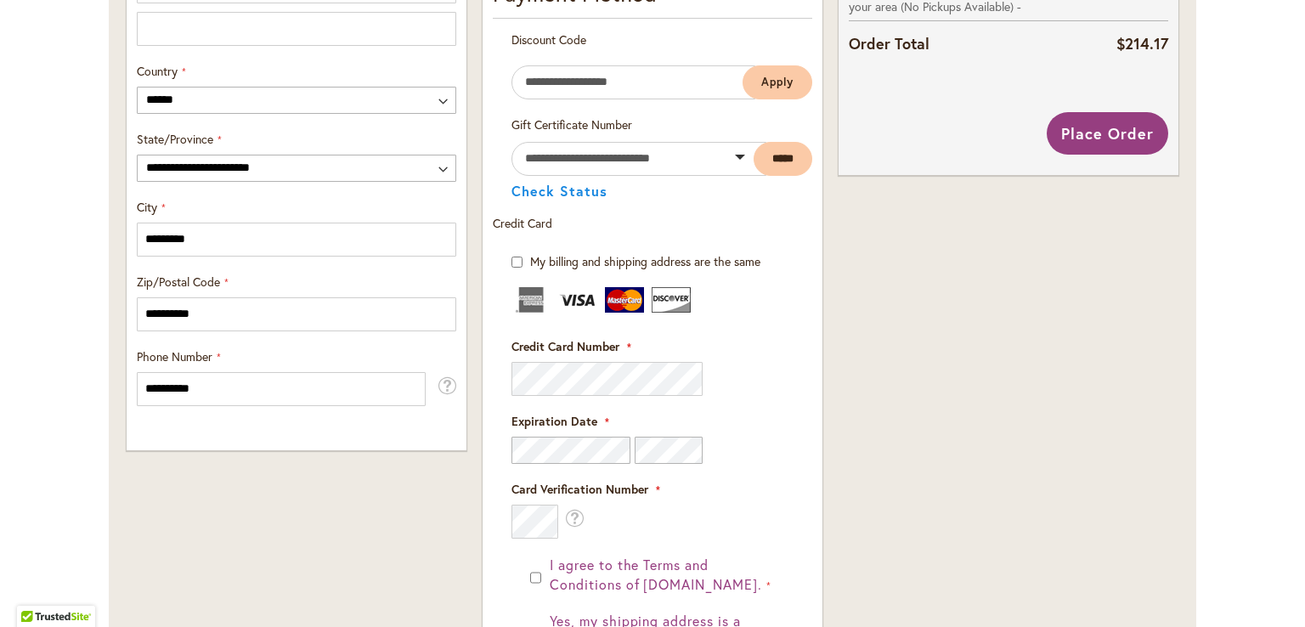
click at [932, 405] on div "Order Summary 6 Items in Cart Cut Flower Collection Qty 1 $79.95 Qty 1" at bounding box center [1008, 158] width 355 height 1525
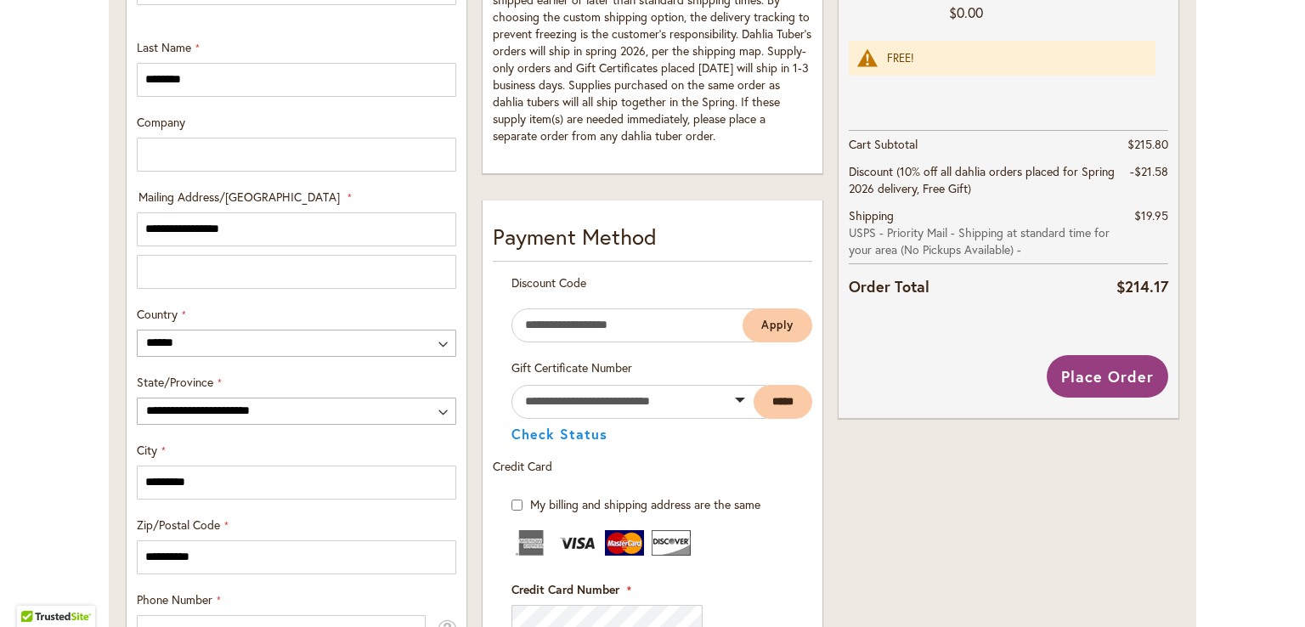
scroll to position [717, 0]
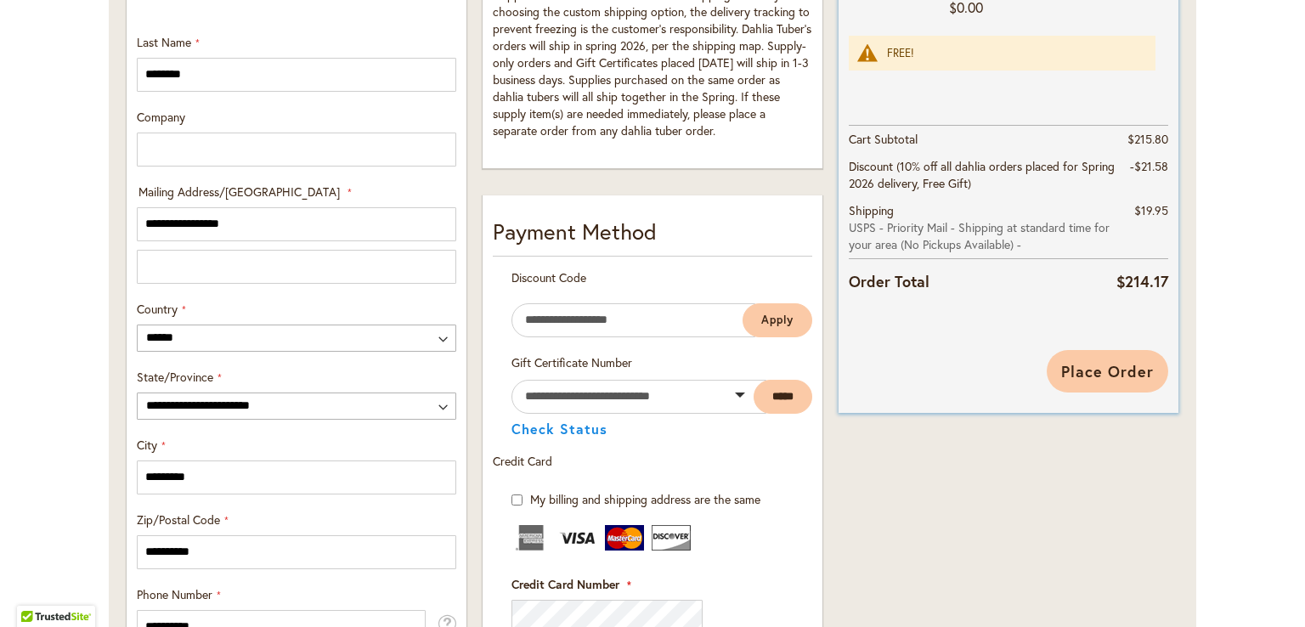
click at [1091, 362] on span "Place Order" at bounding box center [1108, 371] width 93 height 20
